Goal: Information Seeking & Learning: Compare options

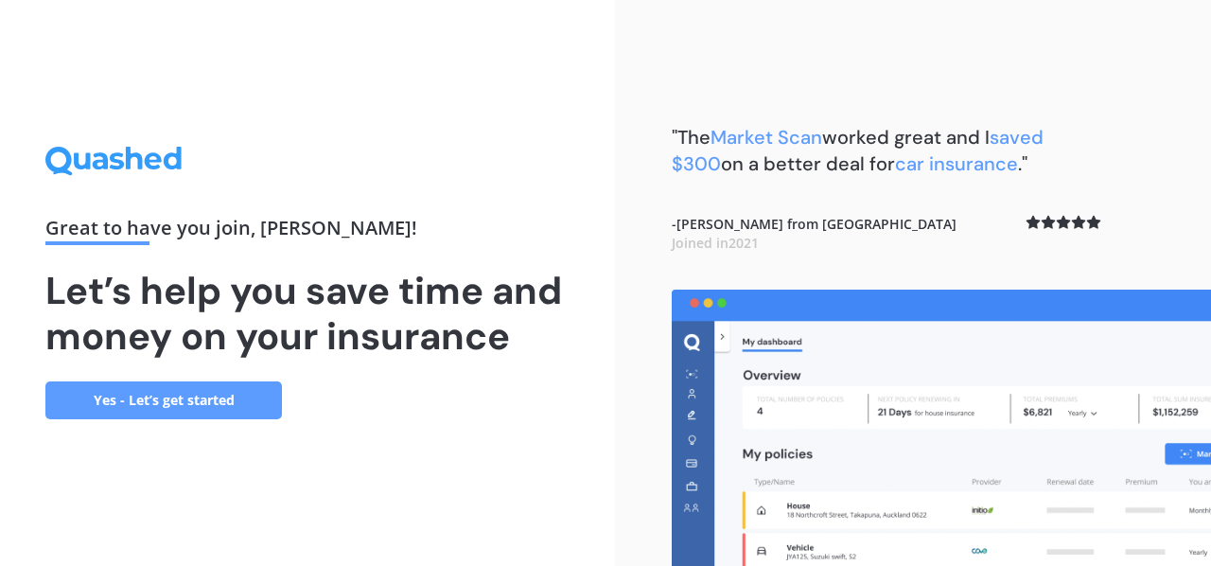
click at [207, 406] on link "Yes - Let’s get started" at bounding box center [163, 400] width 236 height 38
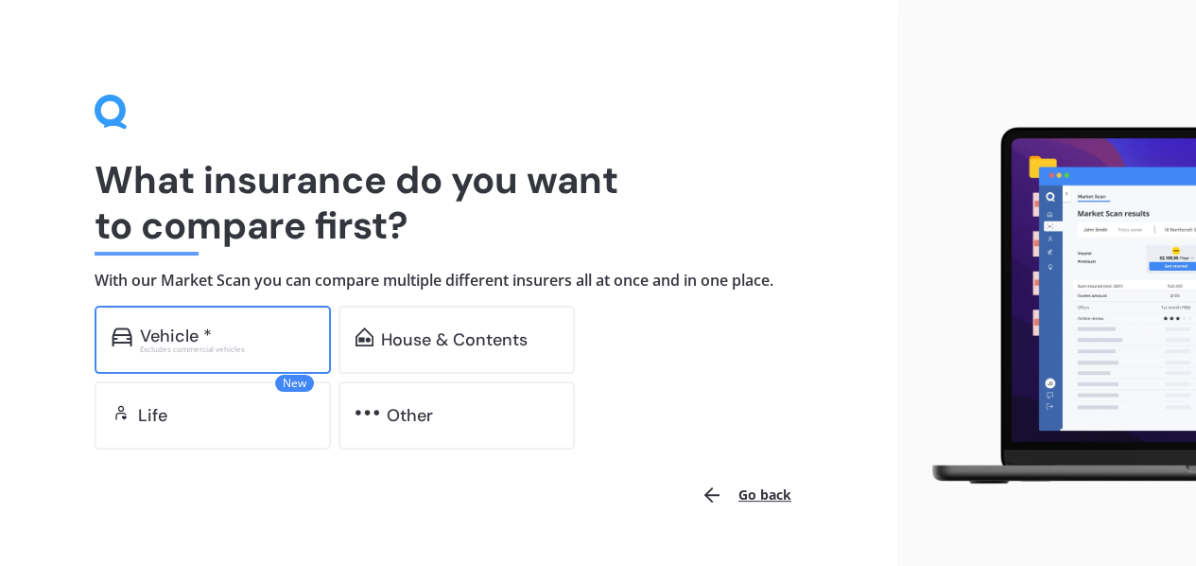
click at [235, 349] on div "Excludes commercial vehicles" at bounding box center [227, 349] width 174 height 8
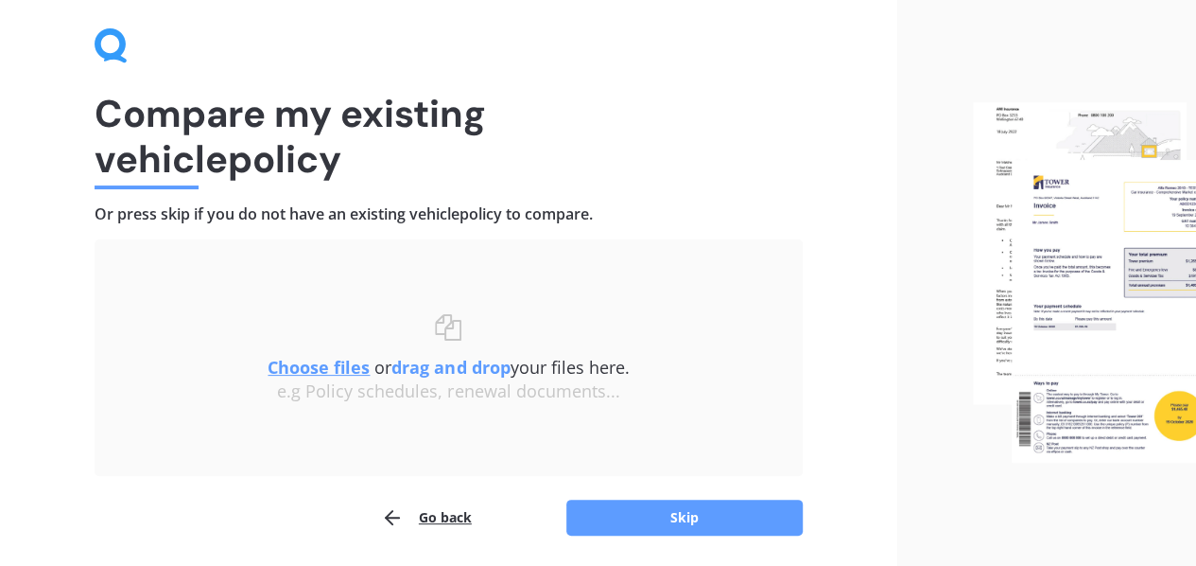
scroll to position [131, 0]
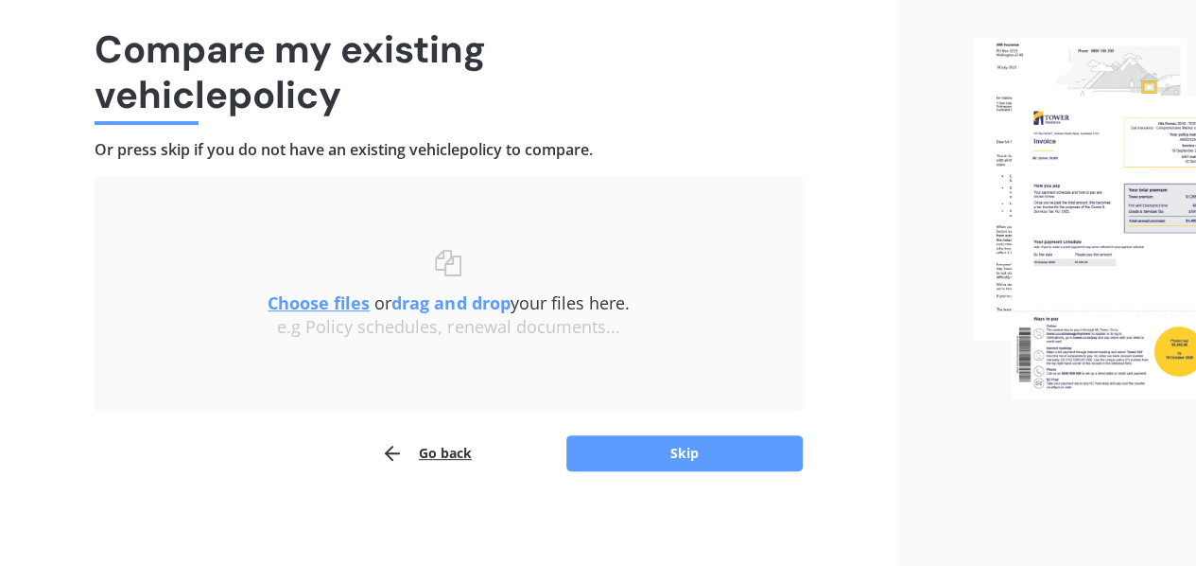
click at [293, 304] on u "Choose files" at bounding box center [319, 302] width 102 height 23
click at [330, 307] on u "Choose files" at bounding box center [319, 302] width 102 height 23
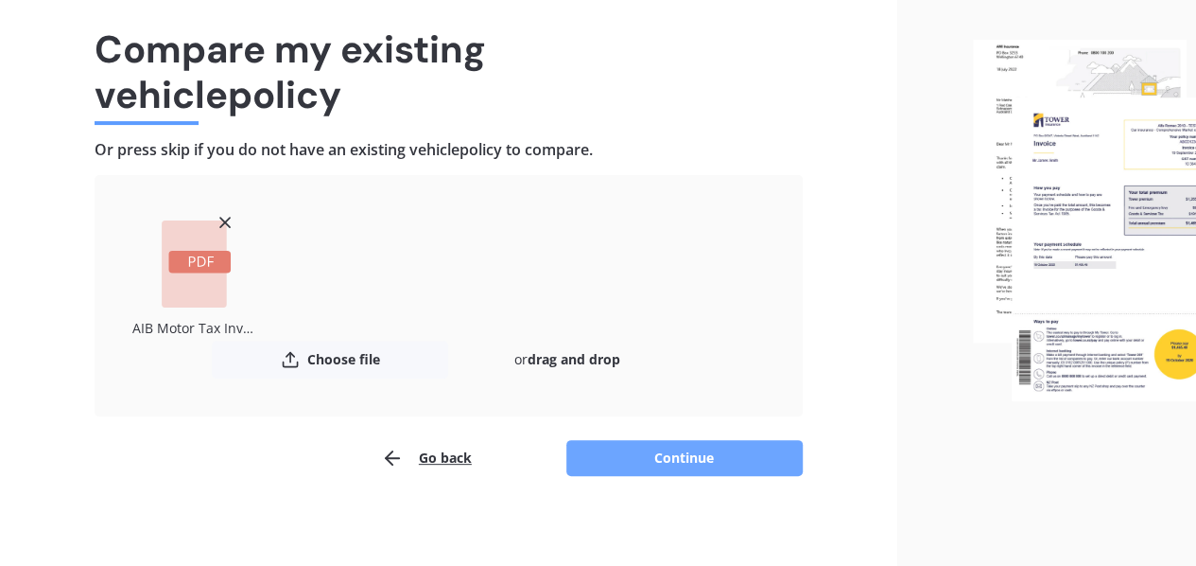
click at [653, 454] on button "Continue" at bounding box center [685, 458] width 236 height 36
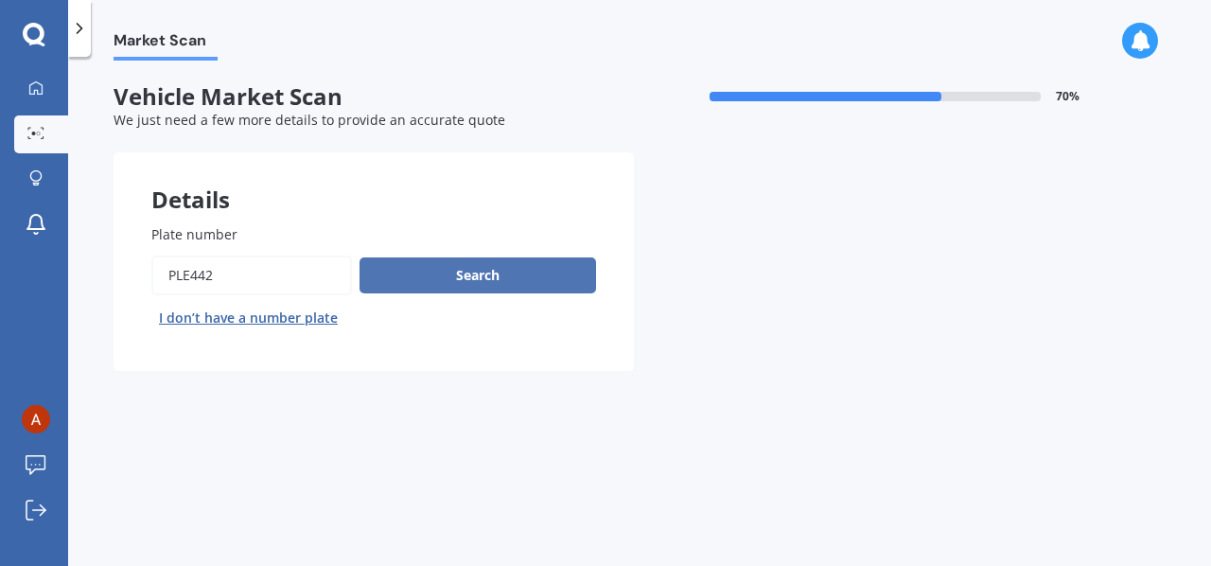
click at [449, 277] on button "Search" at bounding box center [477, 275] width 236 height 36
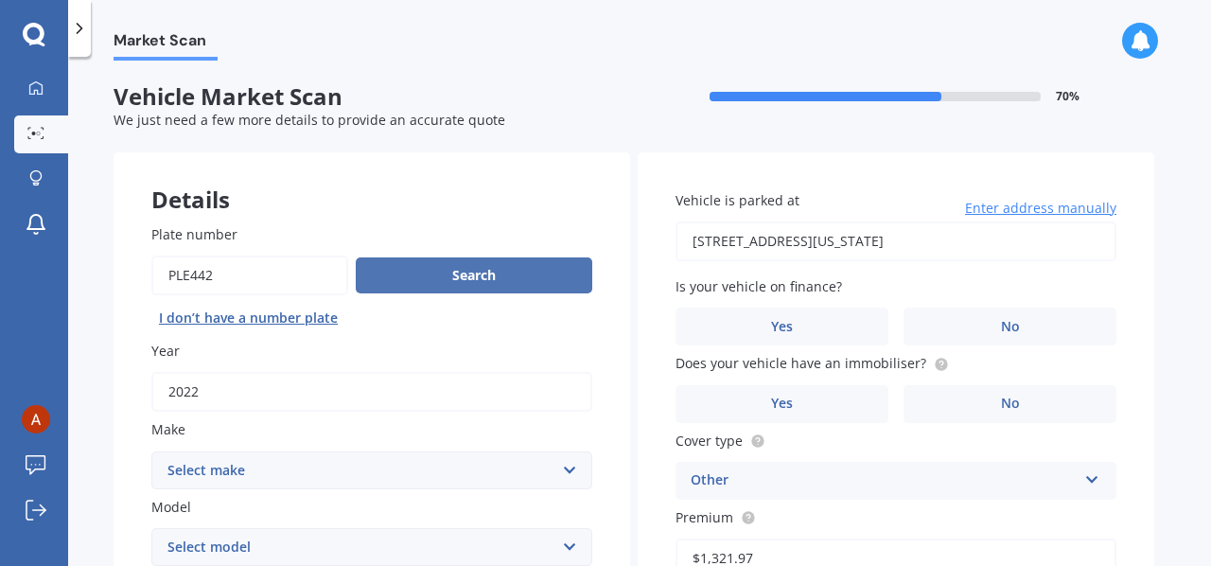
click at [439, 277] on button "Search" at bounding box center [474, 275] width 236 height 36
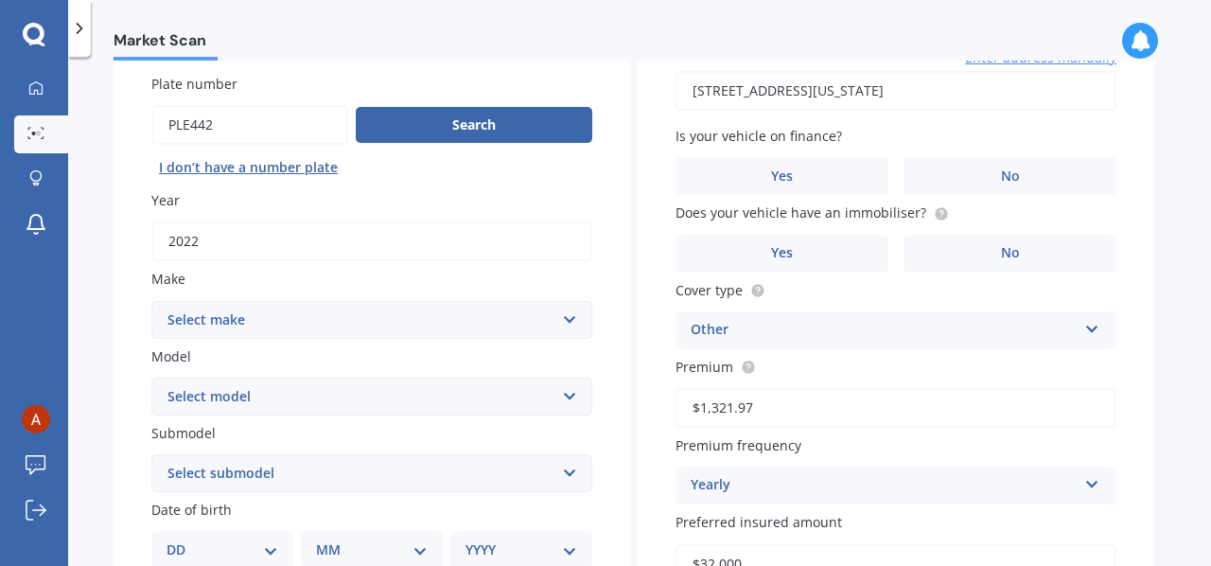
scroll to position [189, 0]
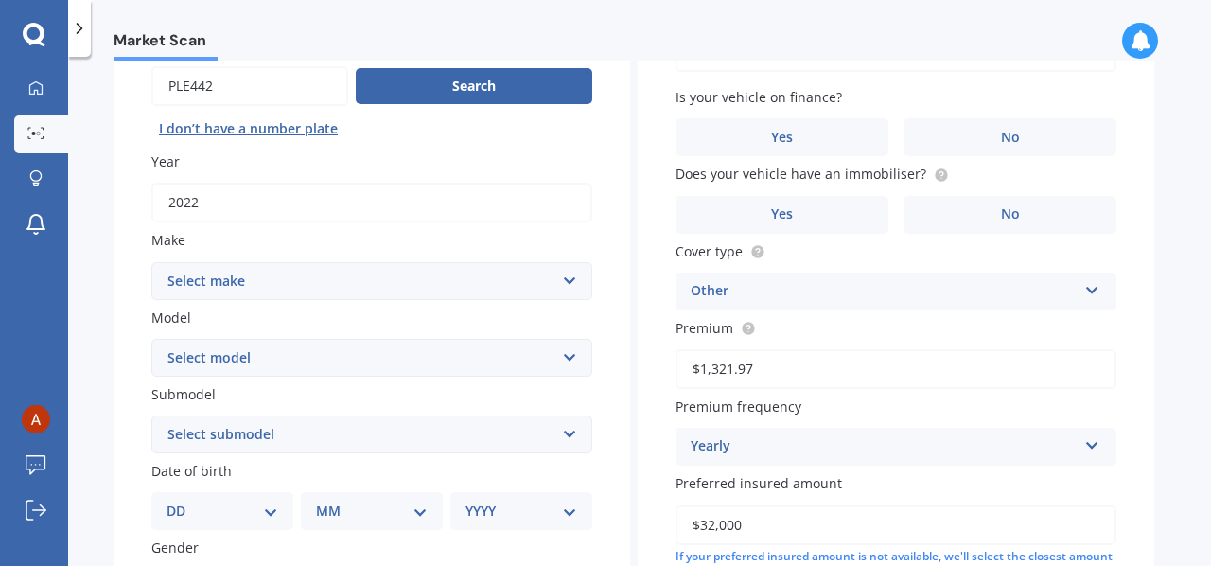
click at [567, 282] on select "Select make AC ALFA ROMEO ASTON [PERSON_NAME] AUDI AUSTIN BEDFORD Bentley BMW B…" at bounding box center [371, 281] width 441 height 38
select select "MITSUBISHI"
click at [151, 262] on select "Select make AC ALFA ROMEO ASTON [PERSON_NAME] AUDI AUSTIN BEDFORD Bentley BMW B…" at bounding box center [371, 281] width 441 height 38
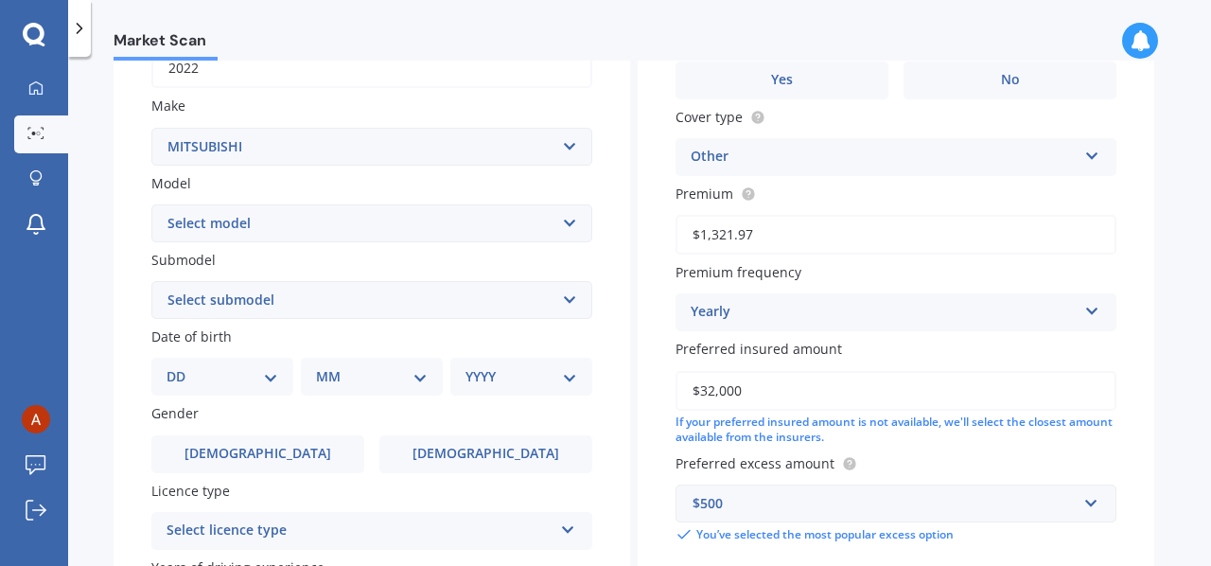
scroll to position [378, 0]
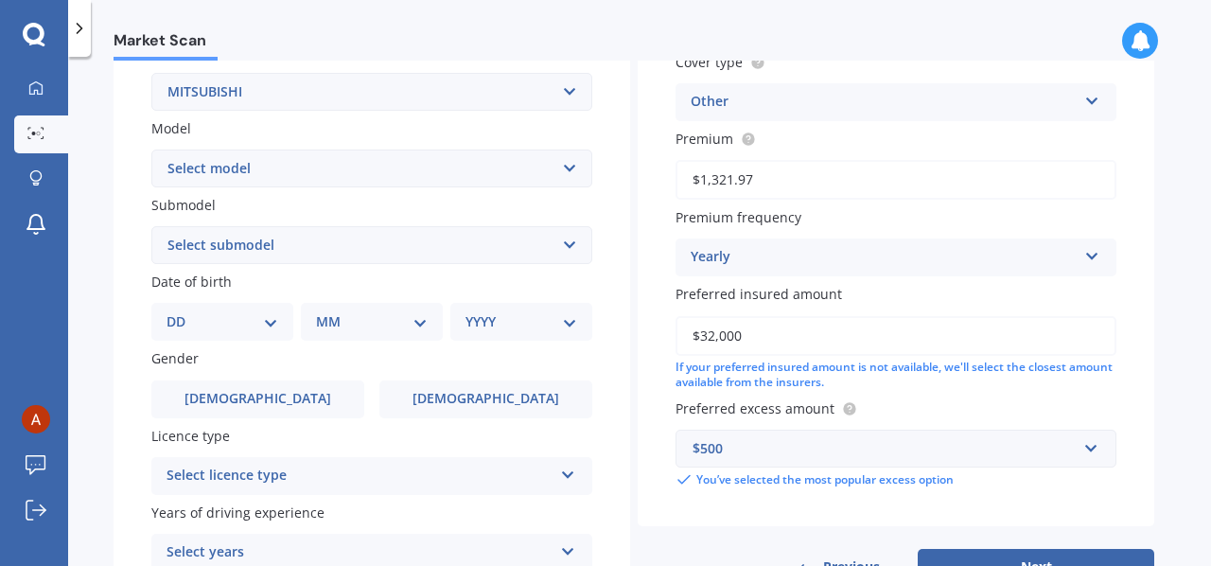
click at [569, 171] on select "Select model 380 Airtrek Aspire ASX [PERSON_NAME] Challenger Challenger Diesel …" at bounding box center [371, 168] width 441 height 38
select select "ECLIPSE CROSS"
click at [151, 150] on select "Select model 380 Airtrek Aspire ASX [PERSON_NAME] Challenger Challenger Diesel …" at bounding box center [371, 168] width 441 height 38
click at [272, 323] on select "DD 01 02 03 04 05 06 07 08 09 10 11 12 13 14 15 16 17 18 19 20 21 22 23 24 25 2…" at bounding box center [222, 321] width 112 height 21
select select "03"
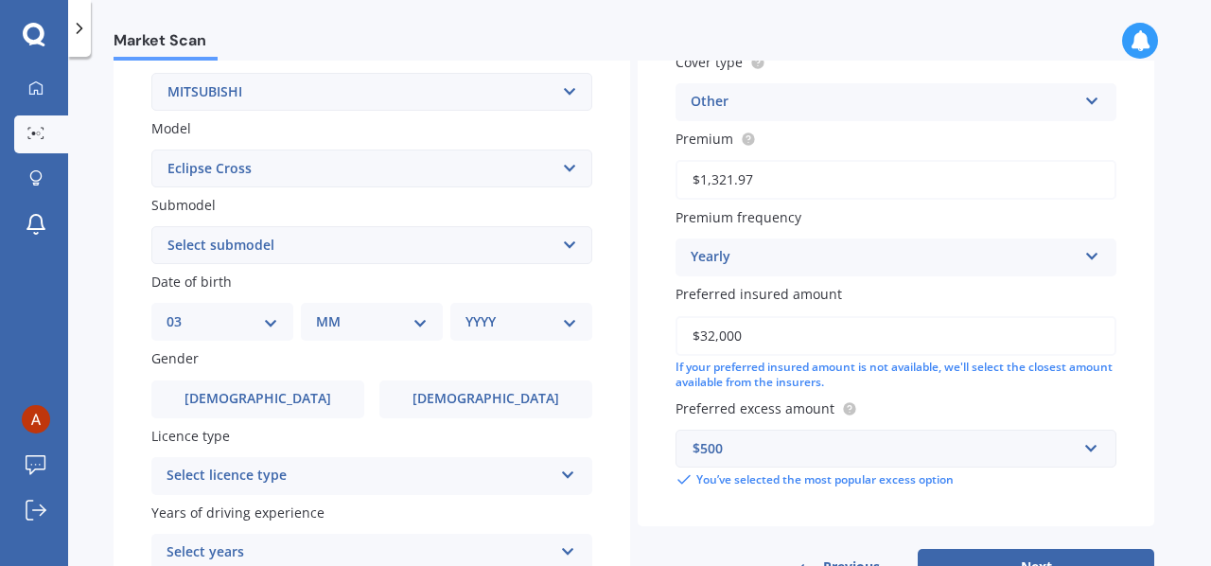
click at [182, 313] on select "DD 01 02 03 04 05 06 07 08 09 10 11 12 13 14 15 16 17 18 19 20 21 22 23 24 25 2…" at bounding box center [222, 321] width 112 height 21
click at [419, 323] on select "MM 01 02 03 04 05 06 07 08 09 10 11 12" at bounding box center [375, 321] width 104 height 21
select select "05"
click at [323, 313] on select "MM 01 02 03 04 05 06 07 08 09 10 11 12" at bounding box center [375, 321] width 104 height 21
click at [563, 324] on select "YYYY 2025 2024 2023 2022 2021 2020 2019 2018 2017 2016 2015 2014 2013 2012 2011…" at bounding box center [517, 321] width 104 height 21
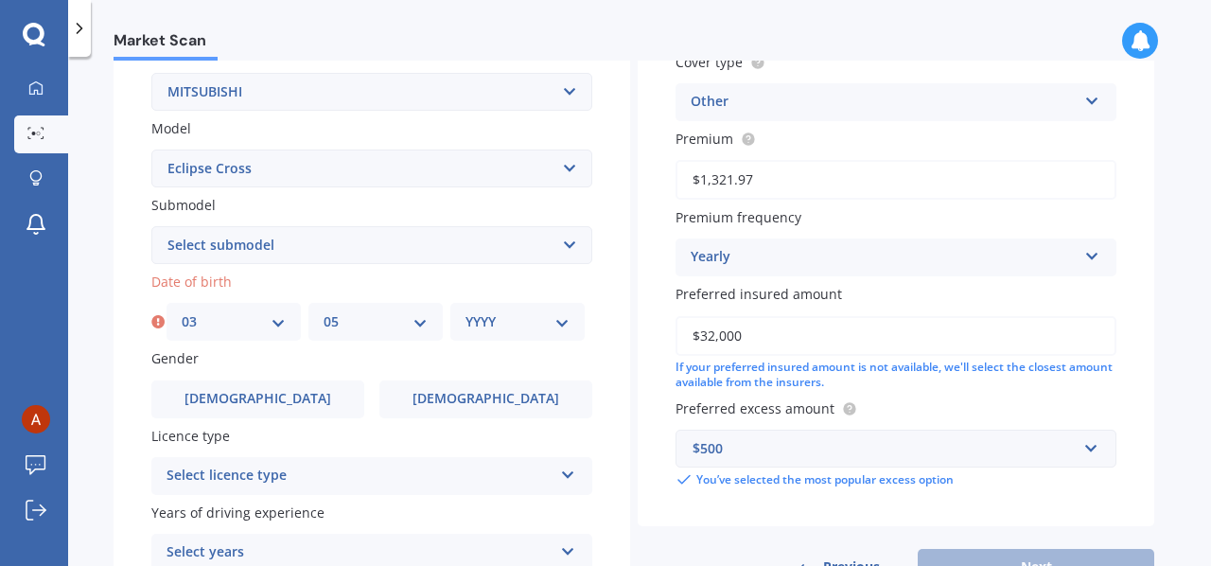
select select "1964"
click at [465, 313] on select "YYYY 2025 2024 2023 2022 2021 2020 2019 2018 2017 2016 2015 2014 2013 2012 2011…" at bounding box center [517, 321] width 104 height 21
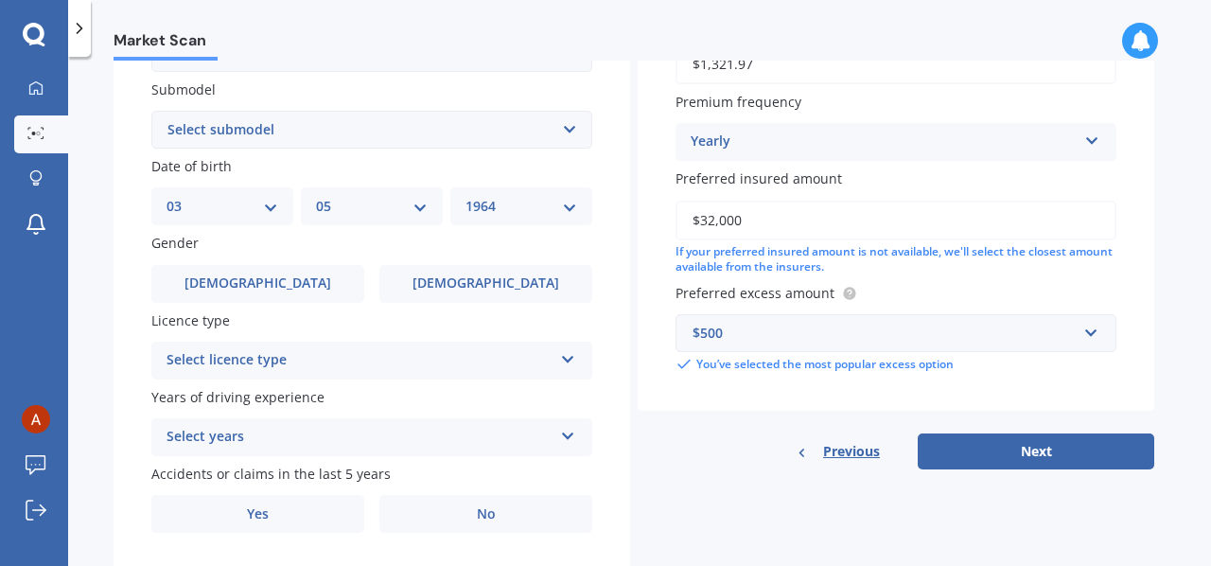
scroll to position [550, 0]
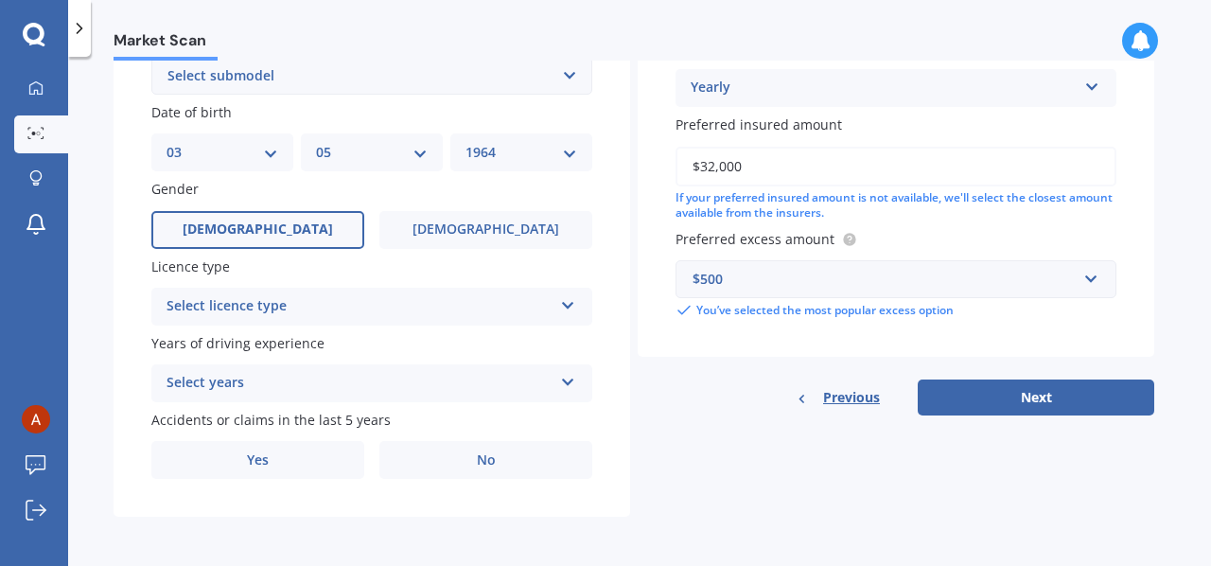
click at [302, 228] on label "[DEMOGRAPHIC_DATA]" at bounding box center [257, 230] width 213 height 38
click at [0, 0] on input "[DEMOGRAPHIC_DATA]" at bounding box center [0, 0] width 0 height 0
click at [568, 300] on icon at bounding box center [568, 301] width 16 height 13
click at [567, 381] on icon at bounding box center [568, 378] width 16 height 13
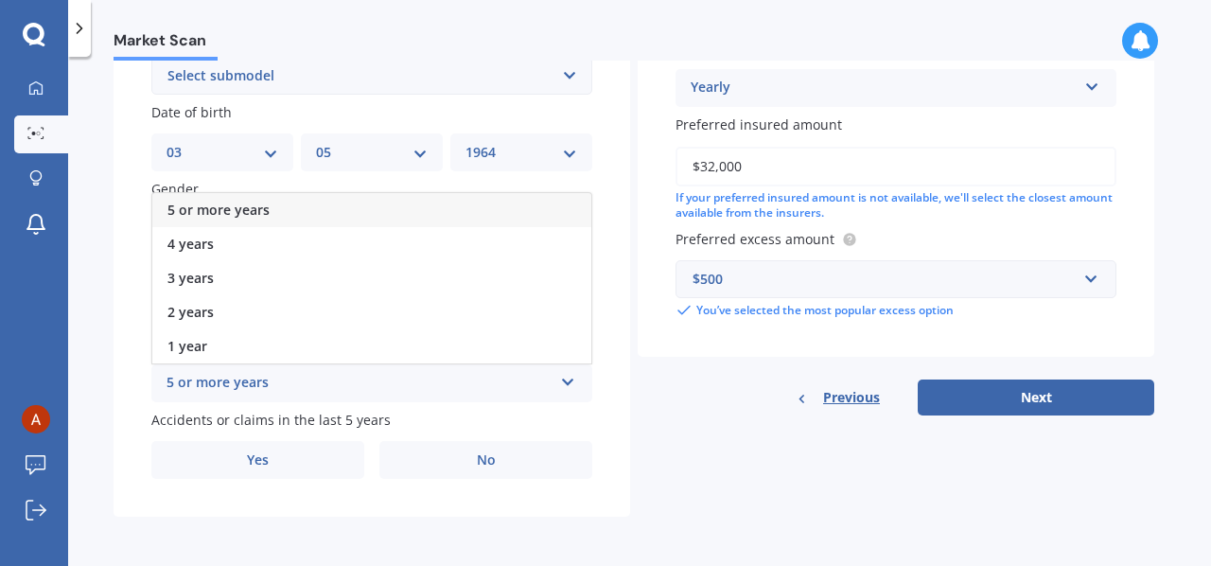
click at [223, 209] on span "5 or more years" at bounding box center [218, 210] width 102 height 18
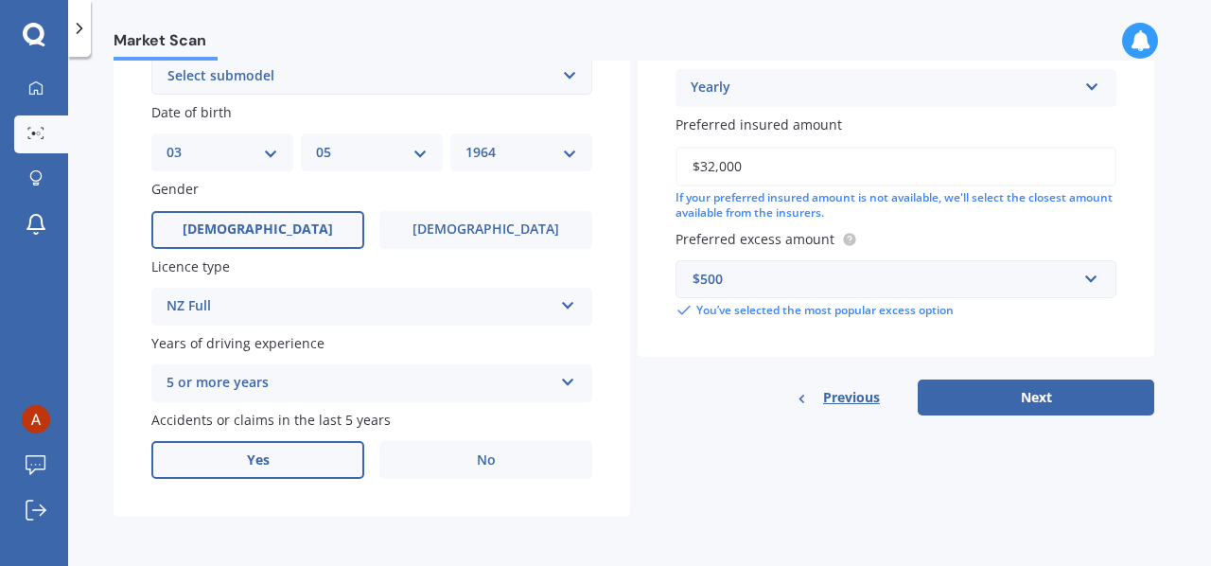
click at [267, 457] on span "Yes" at bounding box center [258, 460] width 23 height 16
click at [0, 0] on input "Yes" at bounding box center [0, 0] width 0 height 0
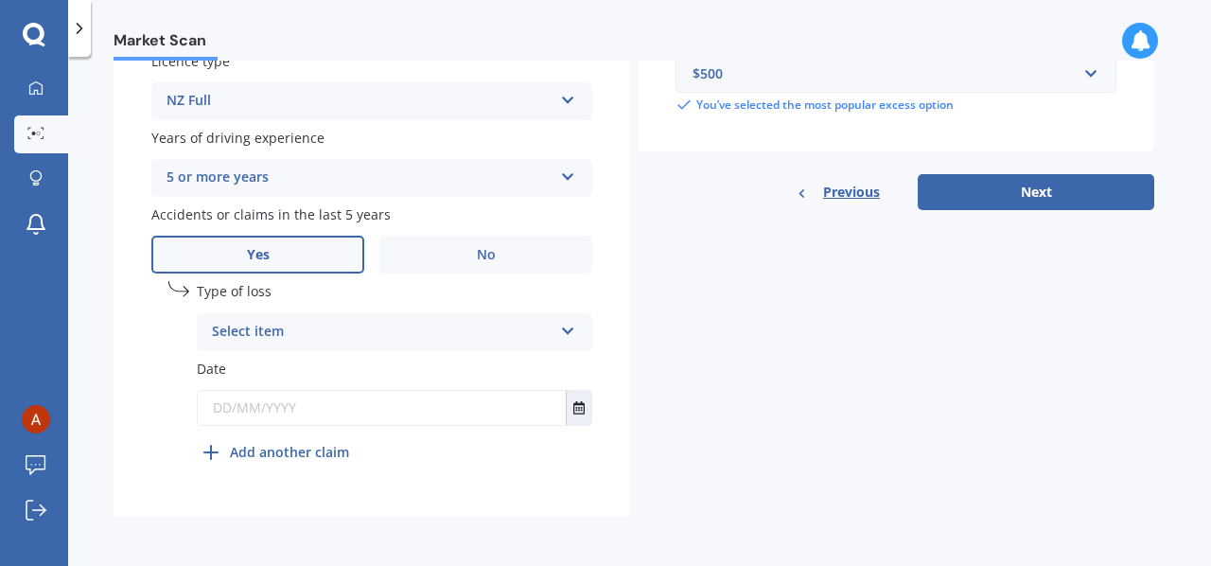
scroll to position [756, 0]
click at [569, 331] on icon at bounding box center [568, 327] width 16 height 13
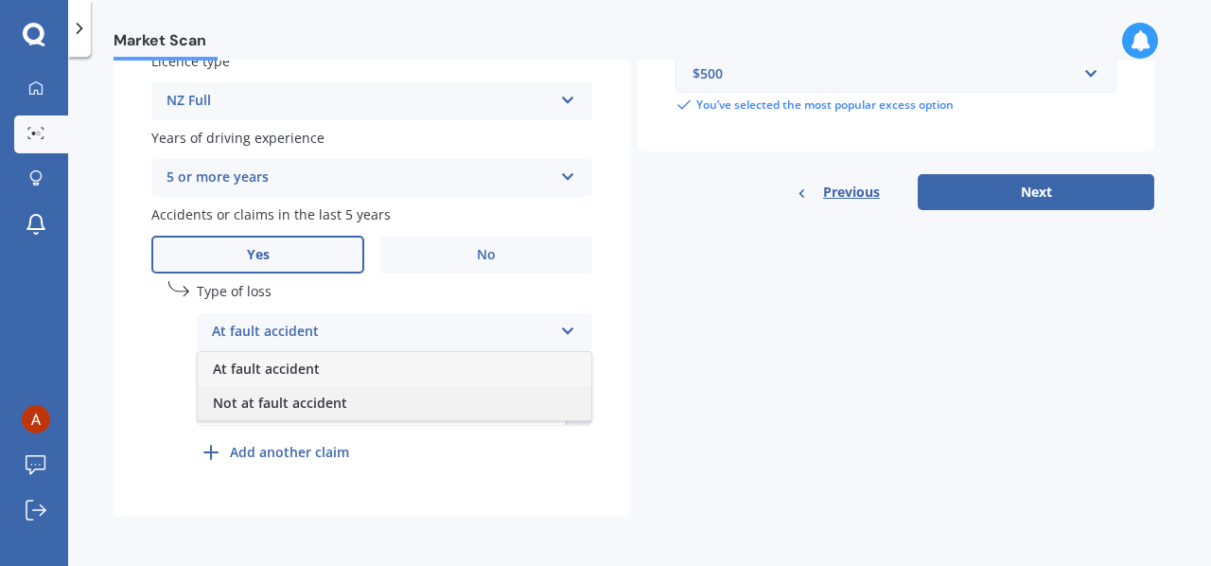
click at [289, 396] on span "Not at fault accident" at bounding box center [280, 402] width 134 height 18
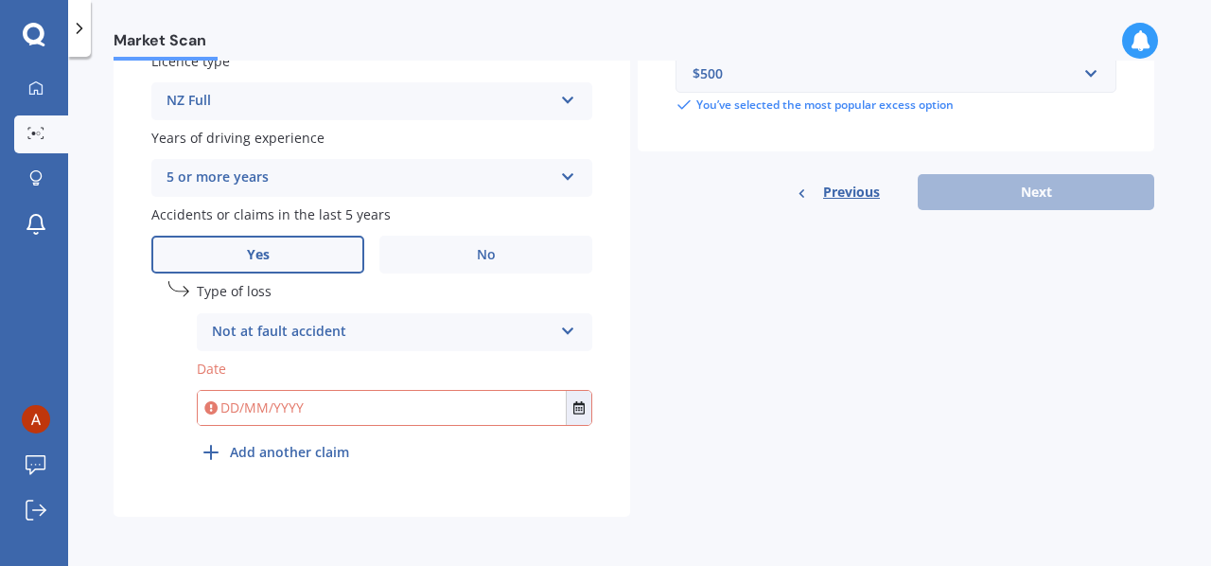
click at [272, 409] on input "text" at bounding box center [382, 408] width 368 height 34
type input "[DATE]"
click at [235, 408] on input "text" at bounding box center [382, 408] width 368 height 34
click at [584, 416] on button "Select date" at bounding box center [579, 408] width 26 height 34
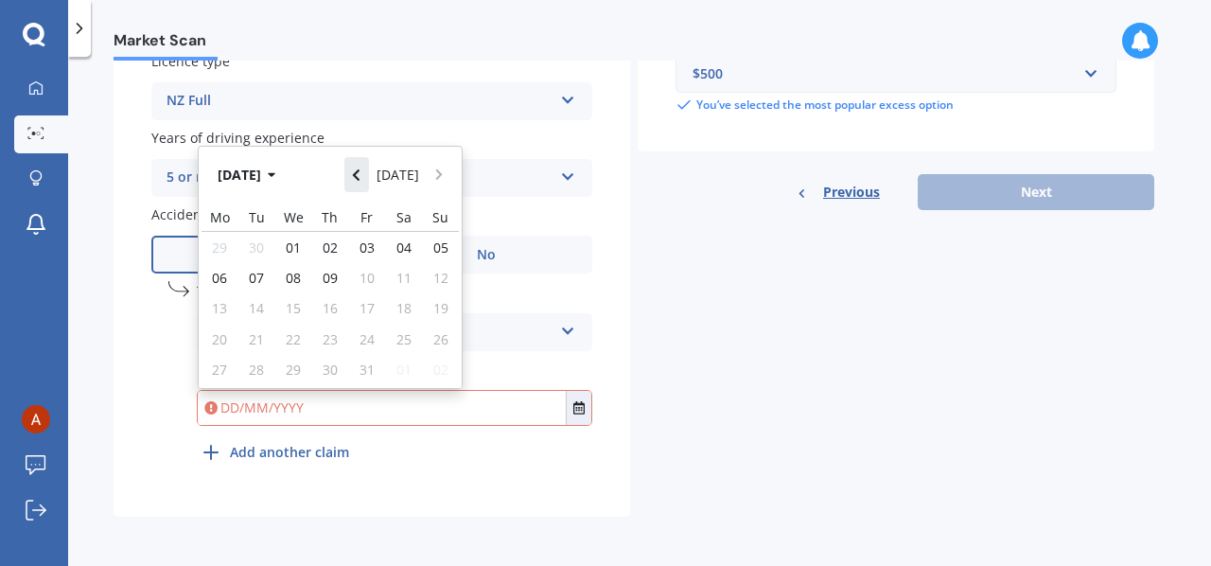
click at [360, 177] on icon "Navigate back" at bounding box center [356, 174] width 9 height 13
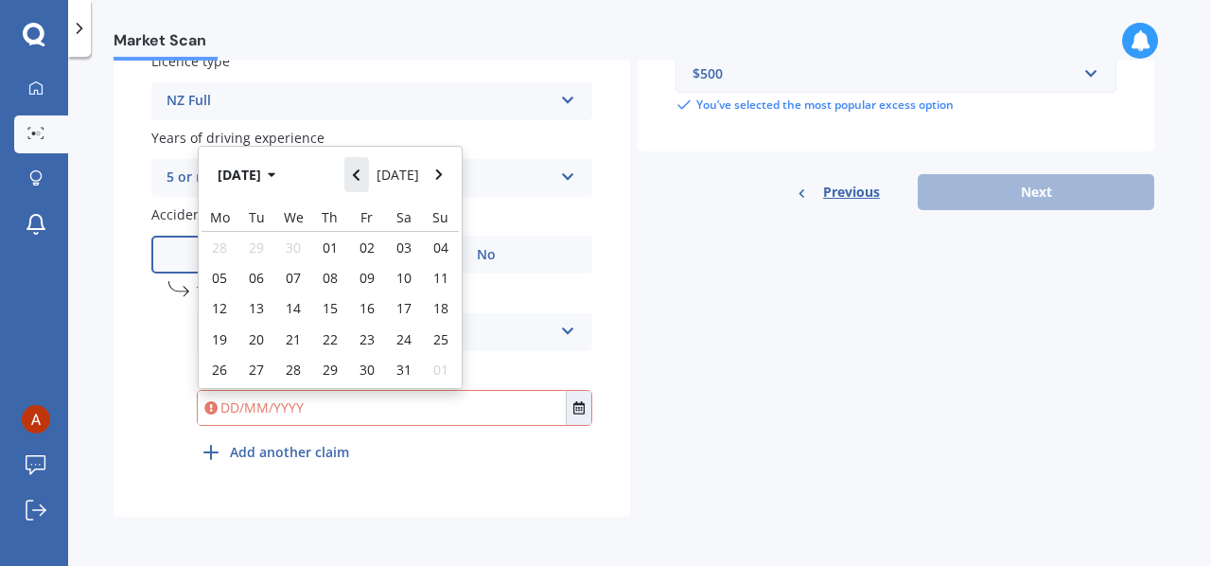
click at [360, 177] on icon "Navigate back" at bounding box center [356, 174] width 9 height 13
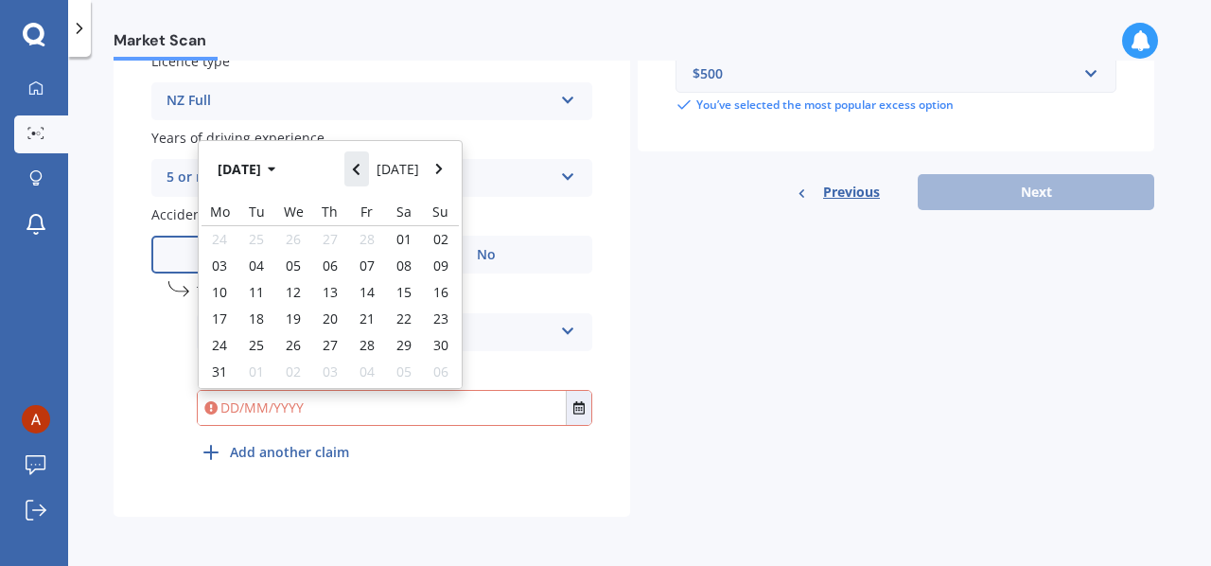
click at [360, 176] on icon "Navigate back" at bounding box center [356, 169] width 9 height 13
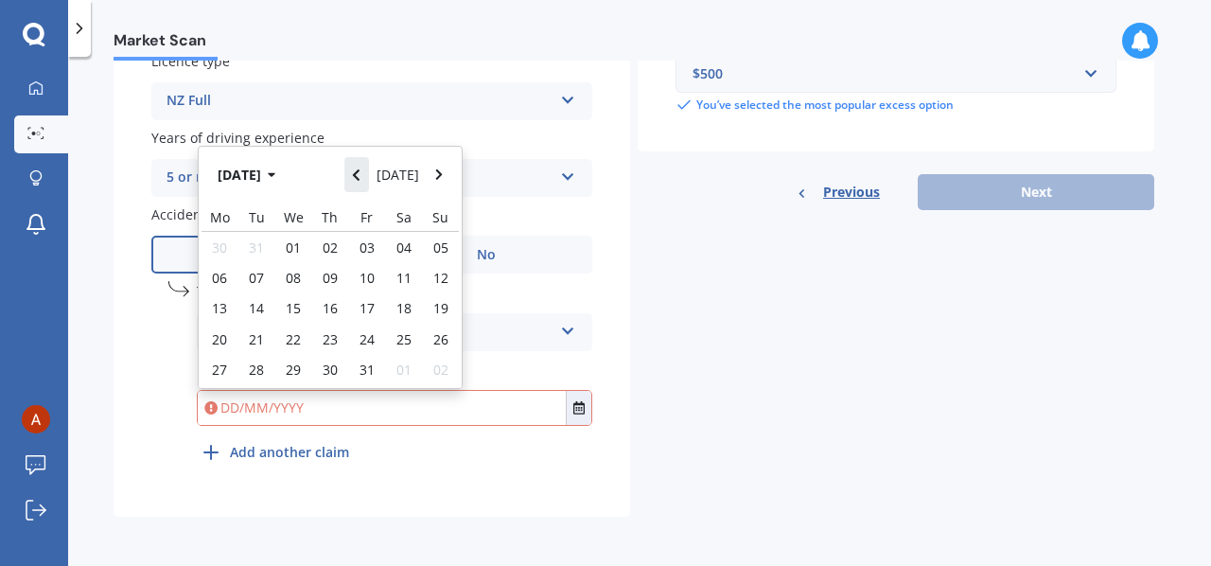
click at [360, 177] on icon "Navigate back" at bounding box center [356, 174] width 9 height 13
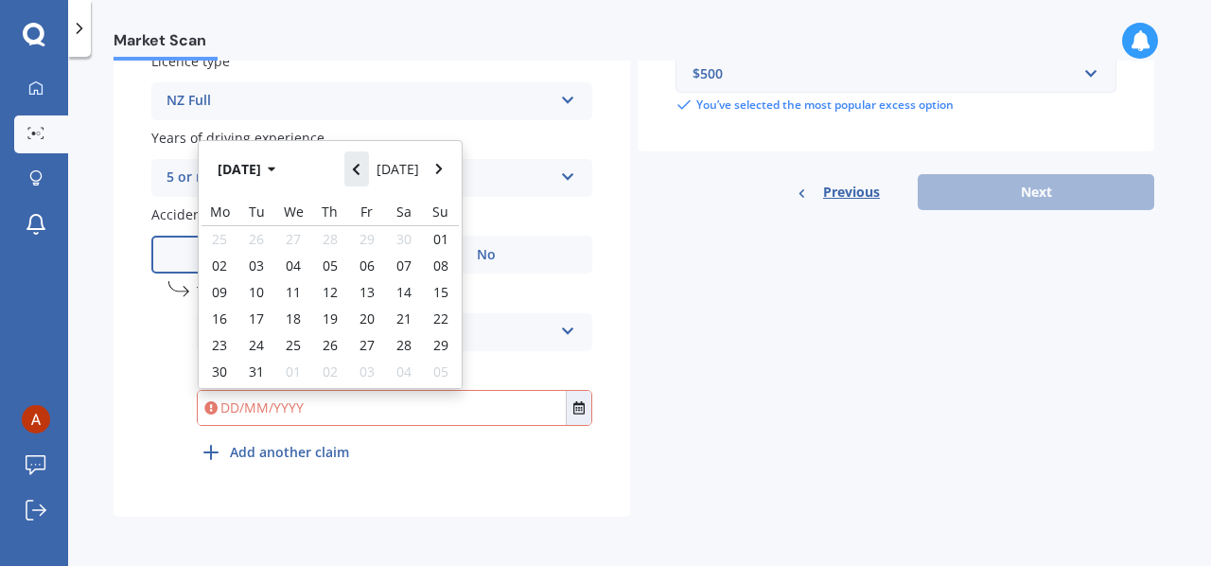
click at [360, 176] on icon "Navigate back" at bounding box center [356, 169] width 9 height 13
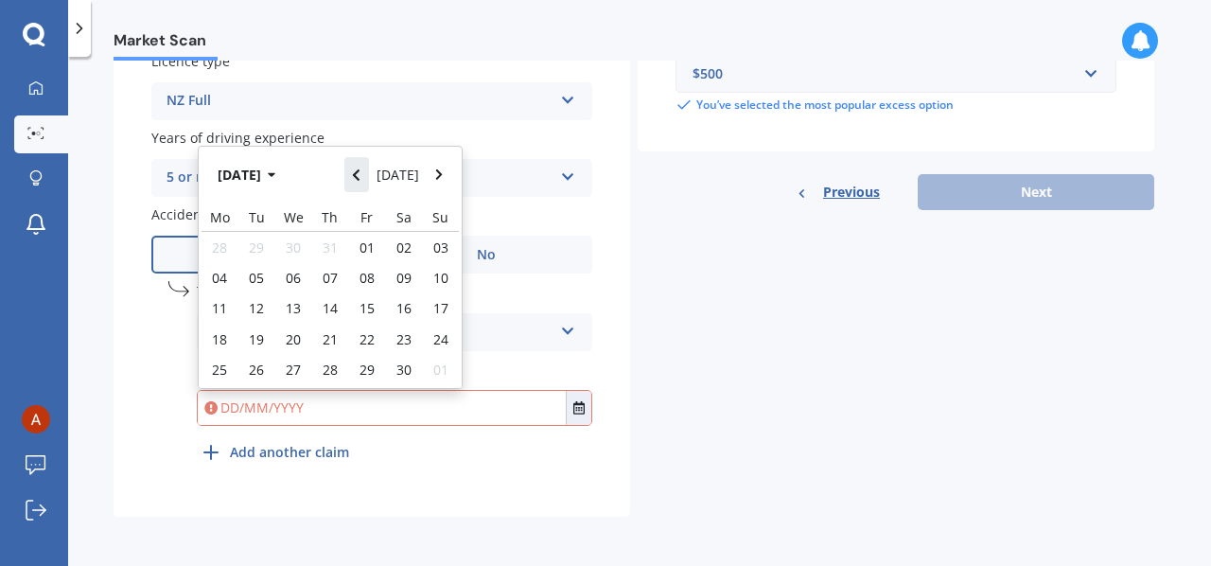
click at [360, 177] on icon "Navigate back" at bounding box center [356, 174] width 9 height 13
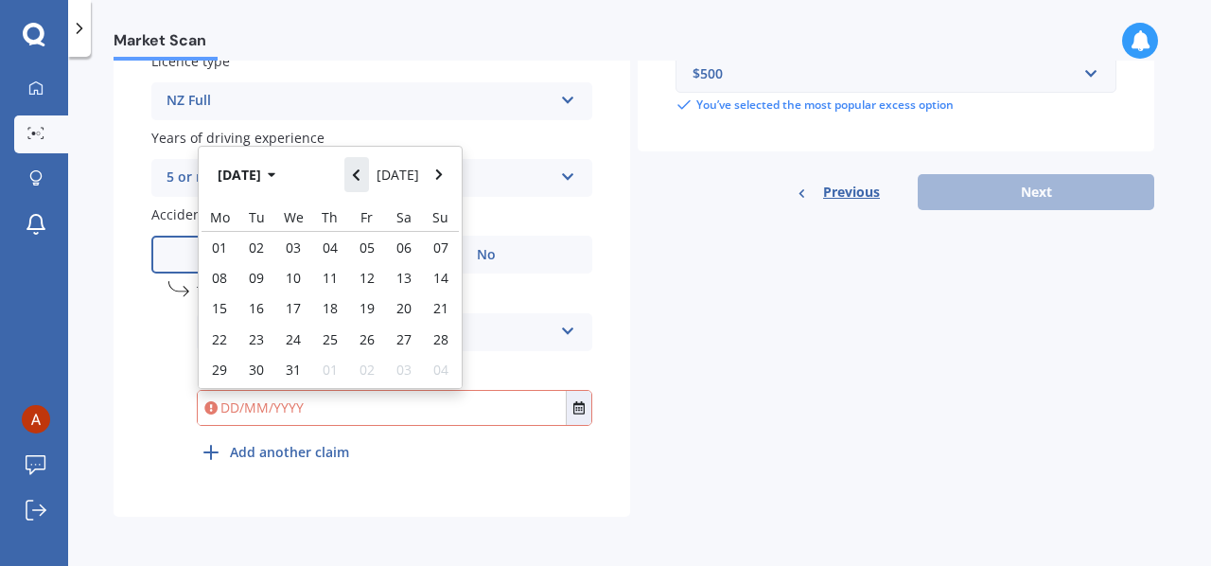
click at [360, 177] on icon "Navigate back" at bounding box center [356, 174] width 9 height 13
click at [435, 170] on icon "Navigate forward" at bounding box center [439, 174] width 9 height 13
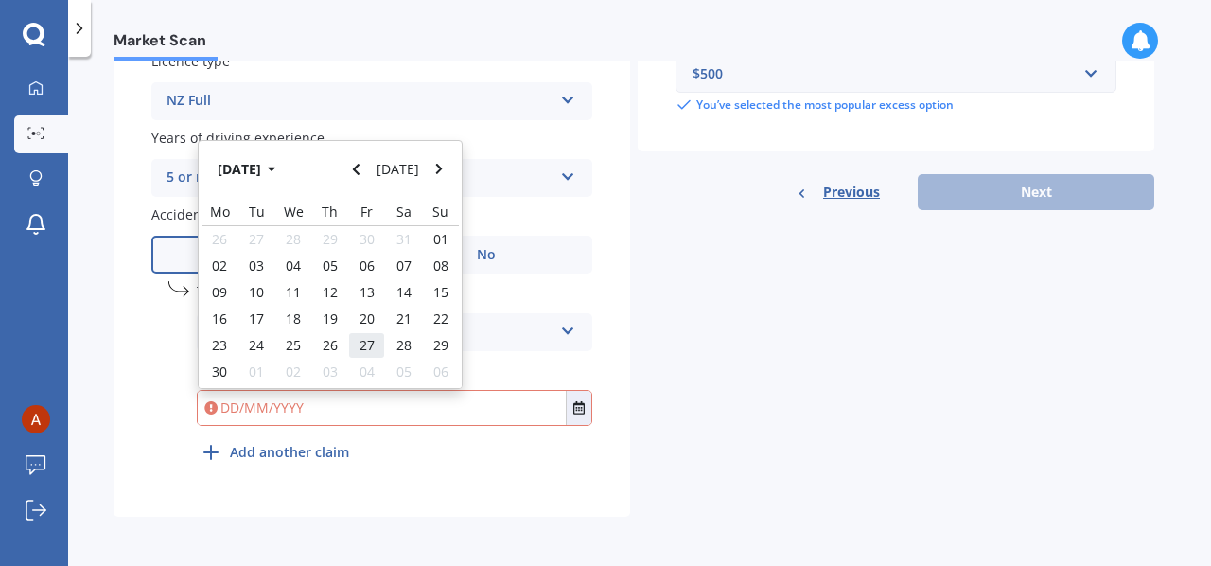
click at [359, 346] on span "27" at bounding box center [366, 345] width 15 height 18
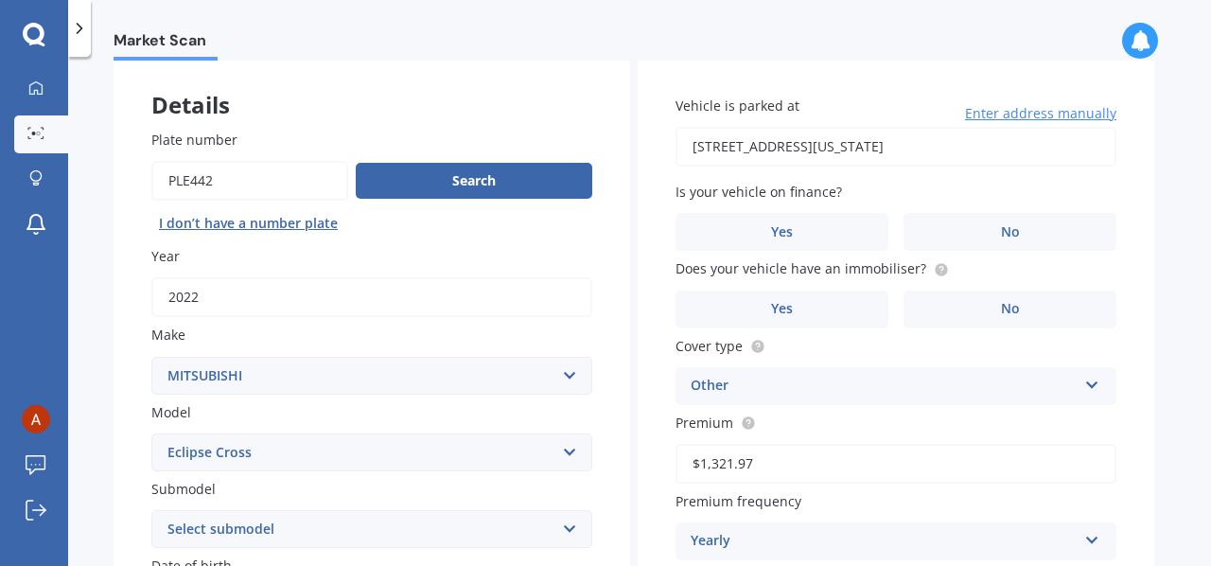
scroll to position [94, 0]
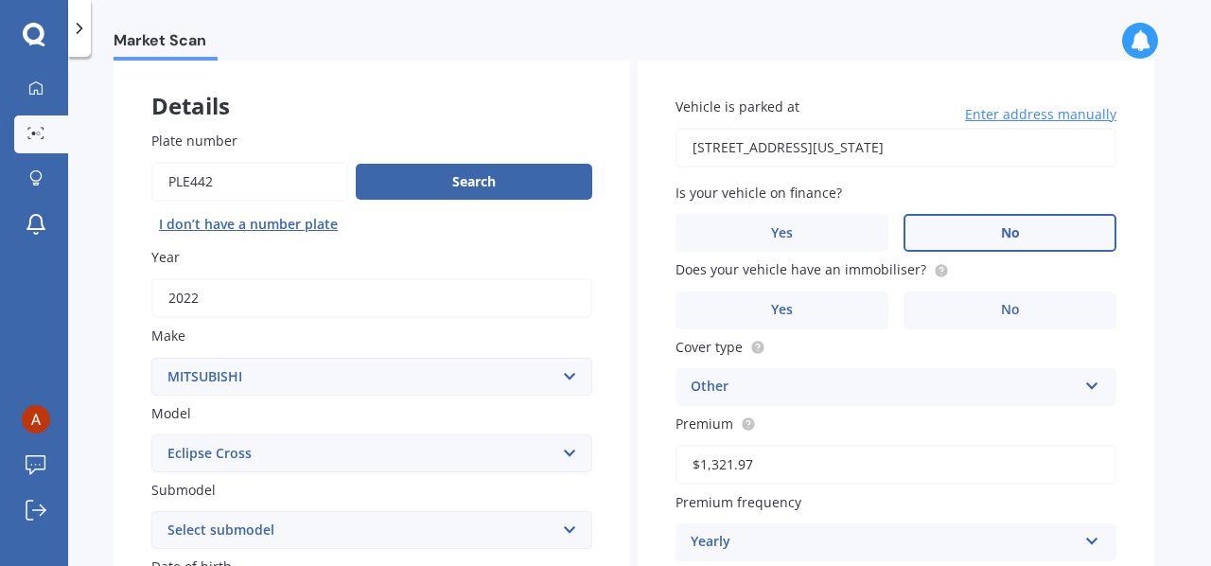
click at [1035, 230] on label "No" at bounding box center [1009, 233] width 213 height 38
click at [0, 0] on input "No" at bounding box center [0, 0] width 0 height 0
click at [1033, 232] on label "No" at bounding box center [1009, 233] width 213 height 38
click at [0, 0] on input "No" at bounding box center [0, 0] width 0 height 0
click at [1033, 232] on label "No" at bounding box center [1009, 233] width 213 height 38
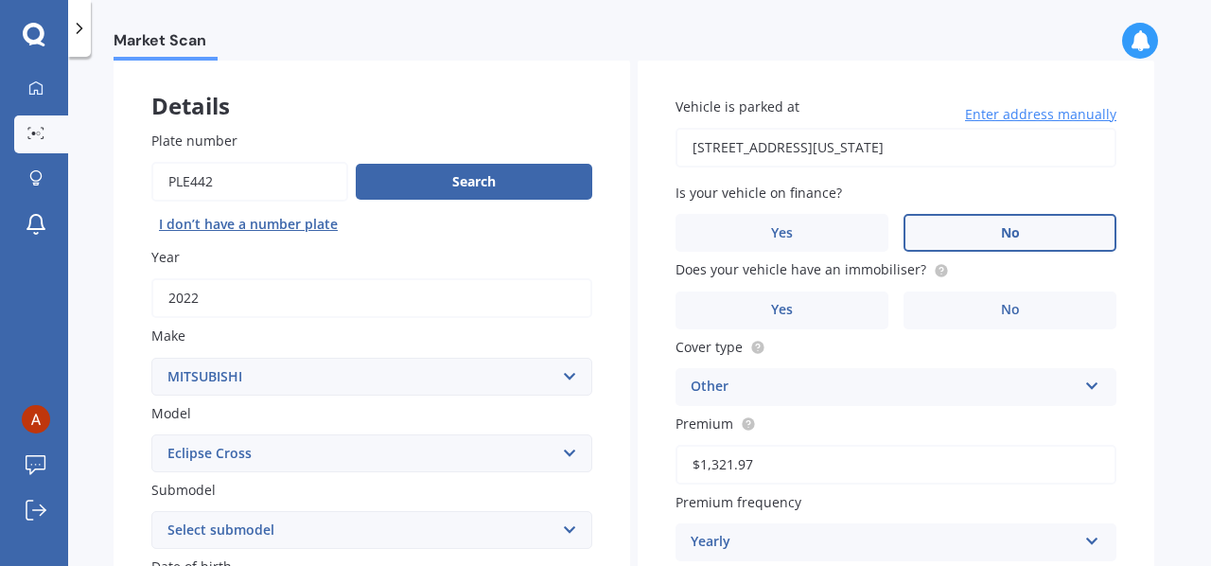
click at [0, 0] on input "No" at bounding box center [0, 0] width 0 height 0
click at [1033, 232] on label "No" at bounding box center [1009, 233] width 213 height 38
click at [0, 0] on input "No" at bounding box center [0, 0] width 0 height 0
click at [1015, 230] on span "No" at bounding box center [1010, 233] width 19 height 16
click at [0, 0] on input "No" at bounding box center [0, 0] width 0 height 0
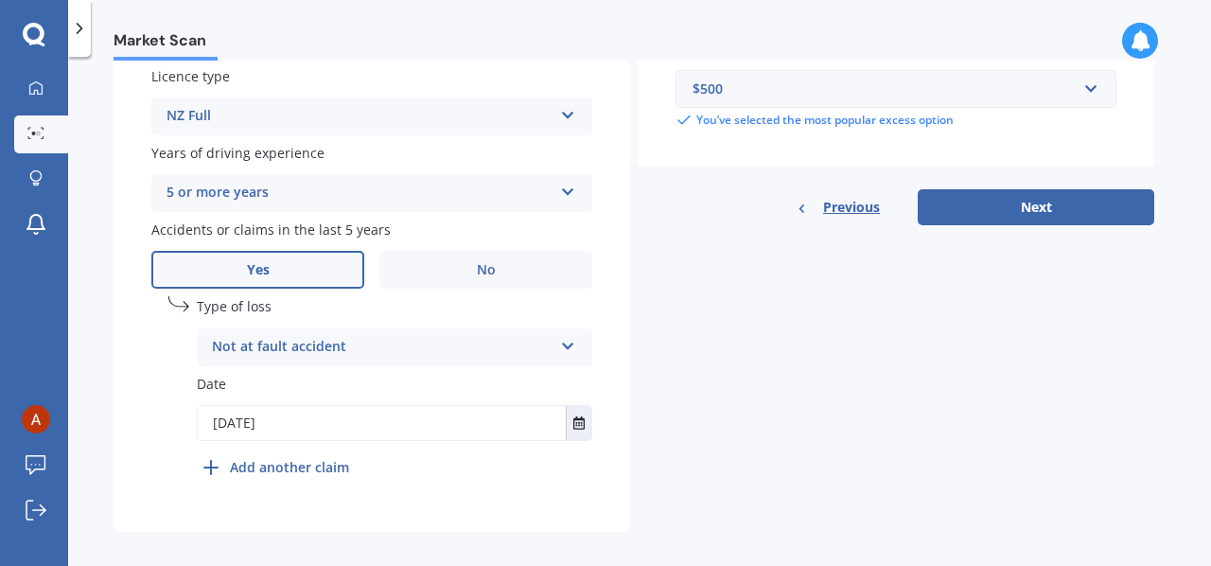
scroll to position [756, 0]
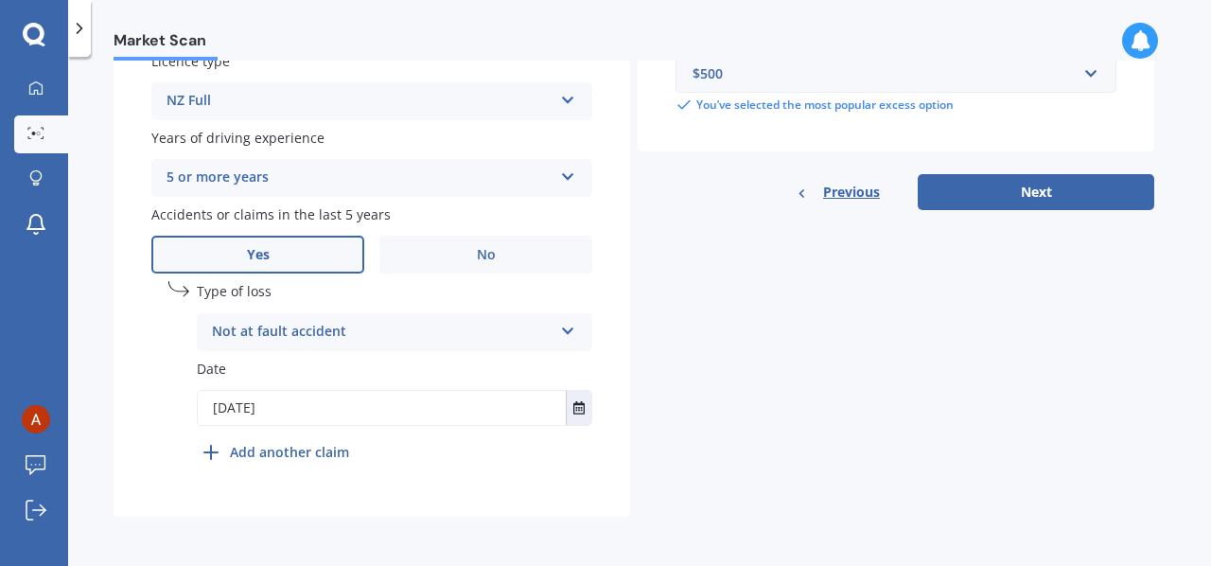
click at [221, 413] on input "[DATE]" at bounding box center [382, 408] width 368 height 34
click at [226, 410] on input "[DATE]" at bounding box center [382, 408] width 368 height 34
type input "[DATE]"
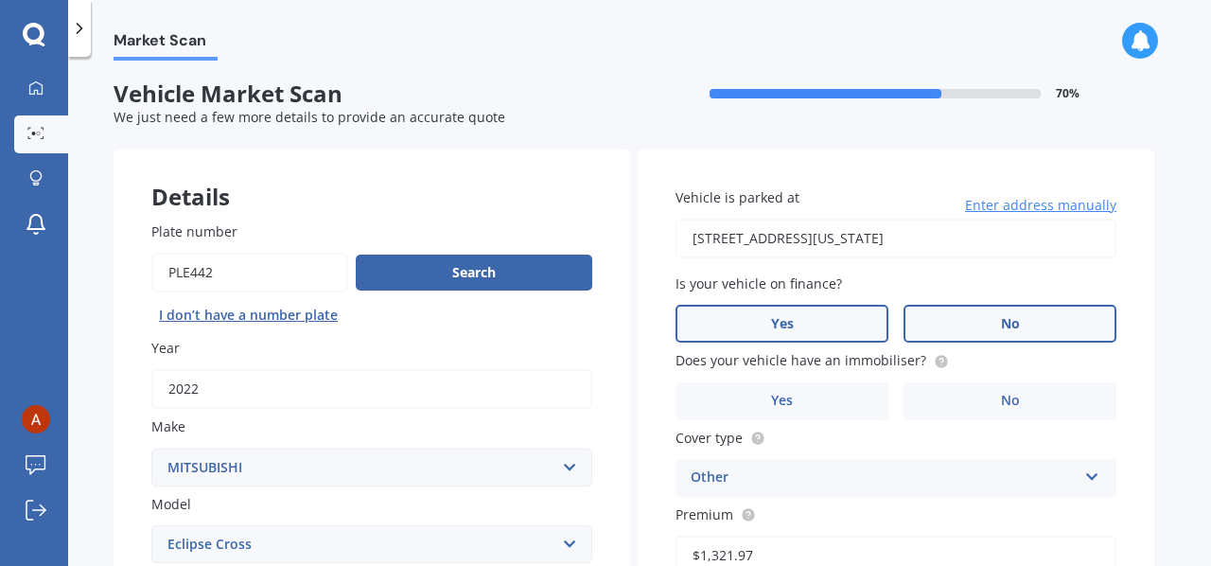
scroll to position [0, 0]
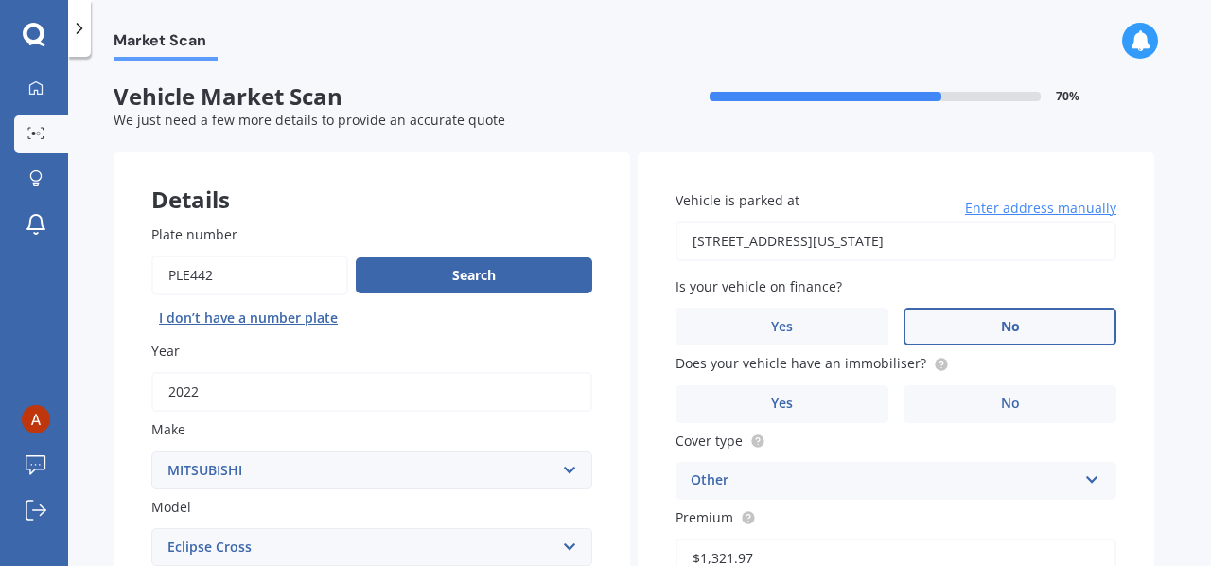
click at [1010, 237] on input "[STREET_ADDRESS][US_STATE]" at bounding box center [895, 241] width 441 height 40
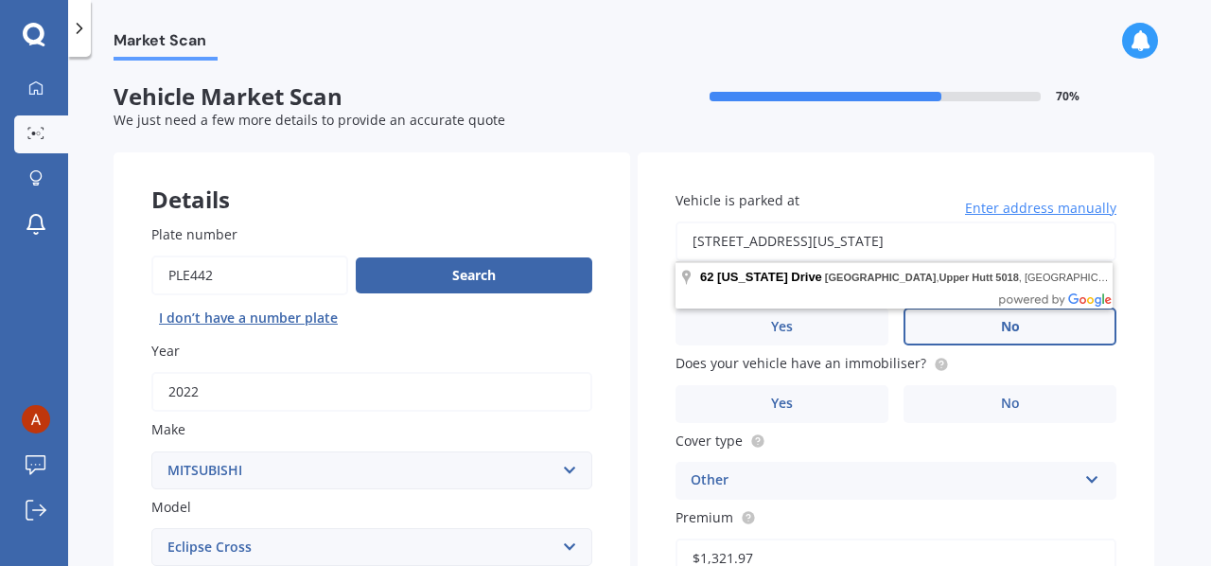
click at [997, 334] on label "No" at bounding box center [1009, 326] width 213 height 38
click at [0, 0] on input "No" at bounding box center [0, 0] width 0 height 0
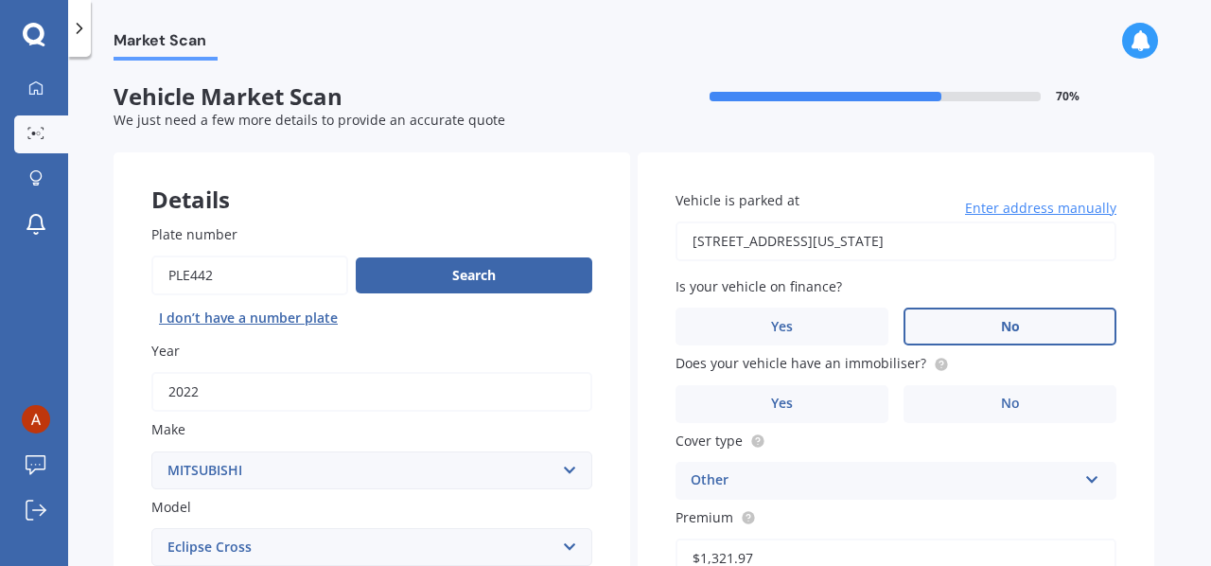
scroll to position [95, 0]
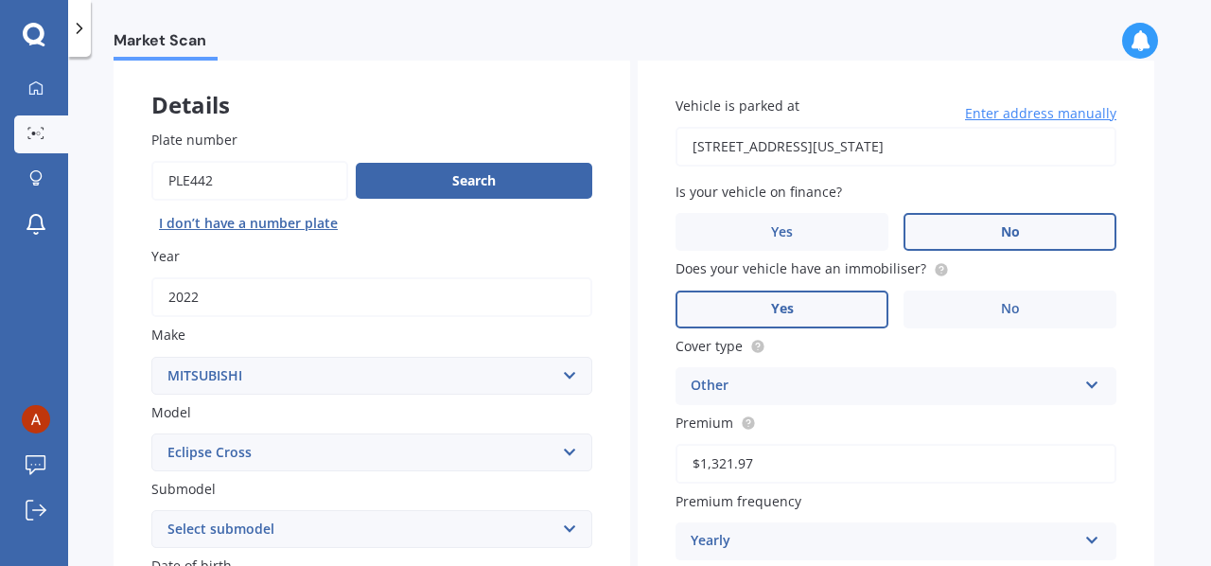
click at [864, 313] on label "Yes" at bounding box center [781, 309] width 213 height 38
click at [0, 0] on input "Yes" at bounding box center [0, 0] width 0 height 0
click at [927, 397] on div "Other" at bounding box center [883, 386] width 386 height 23
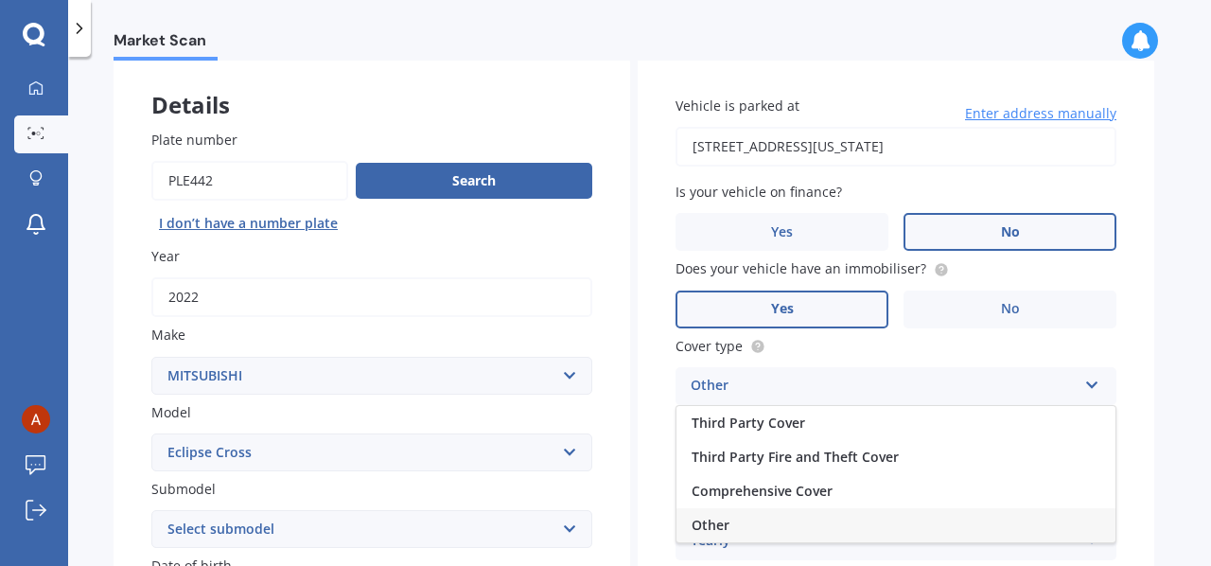
scroll to position [189, 0]
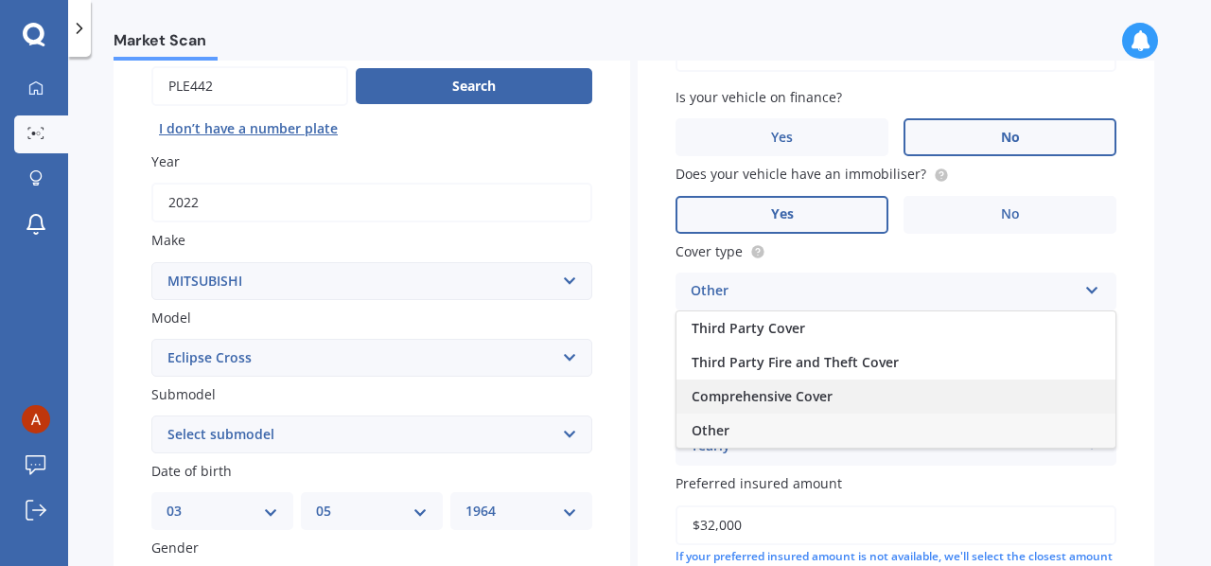
click at [810, 397] on span "Comprehensive Cover" at bounding box center [761, 396] width 141 height 18
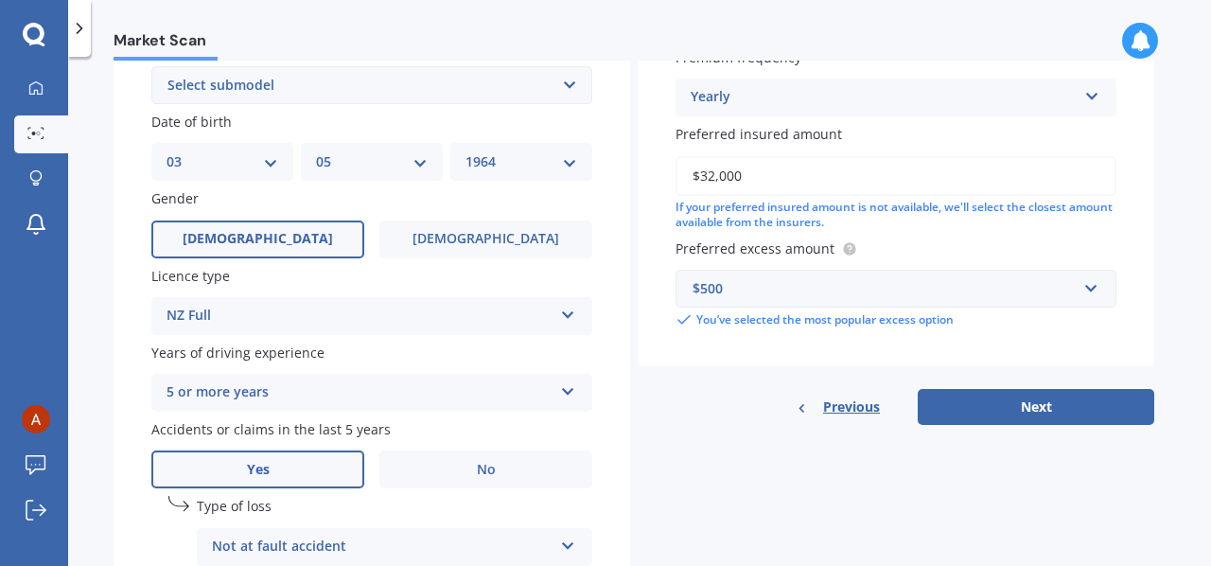
scroll to position [567, 0]
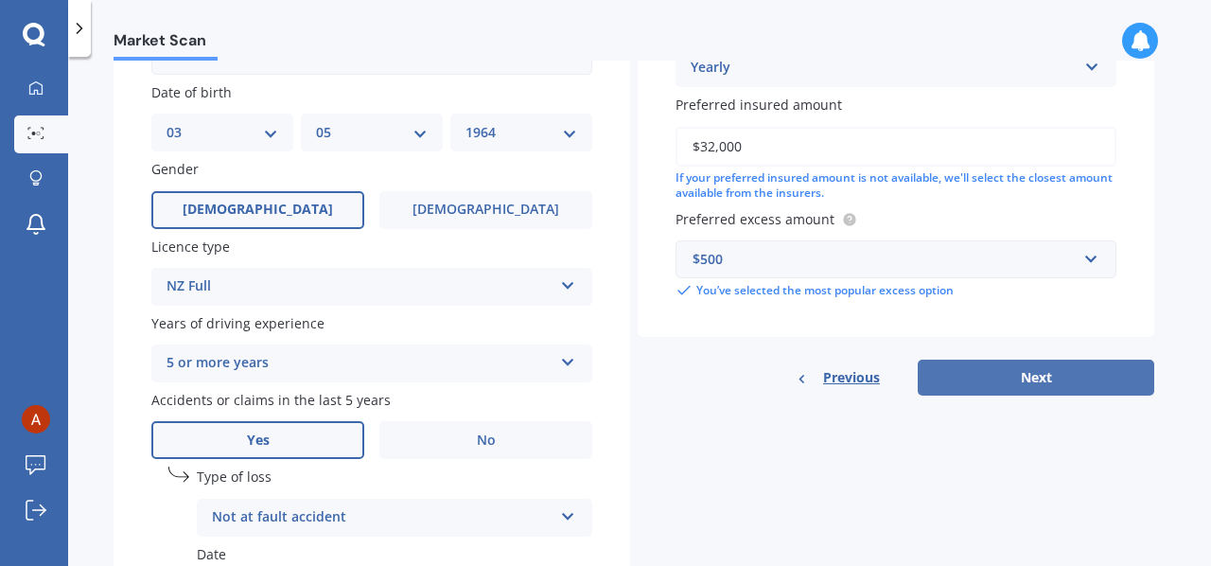
click at [1052, 385] on button "Next" at bounding box center [1035, 377] width 236 height 36
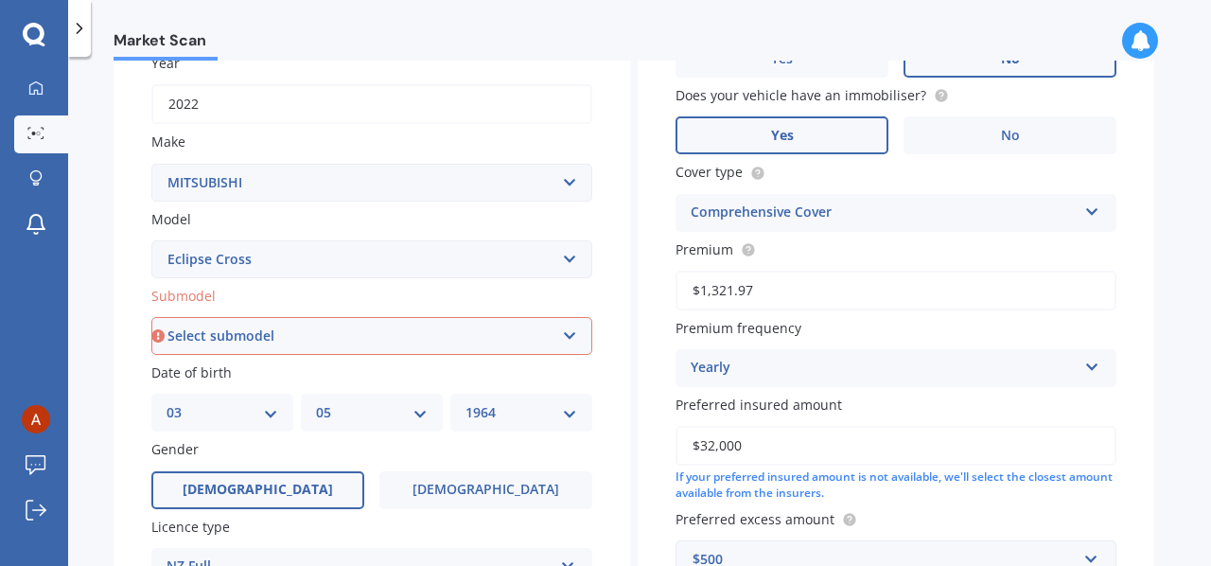
scroll to position [230, 0]
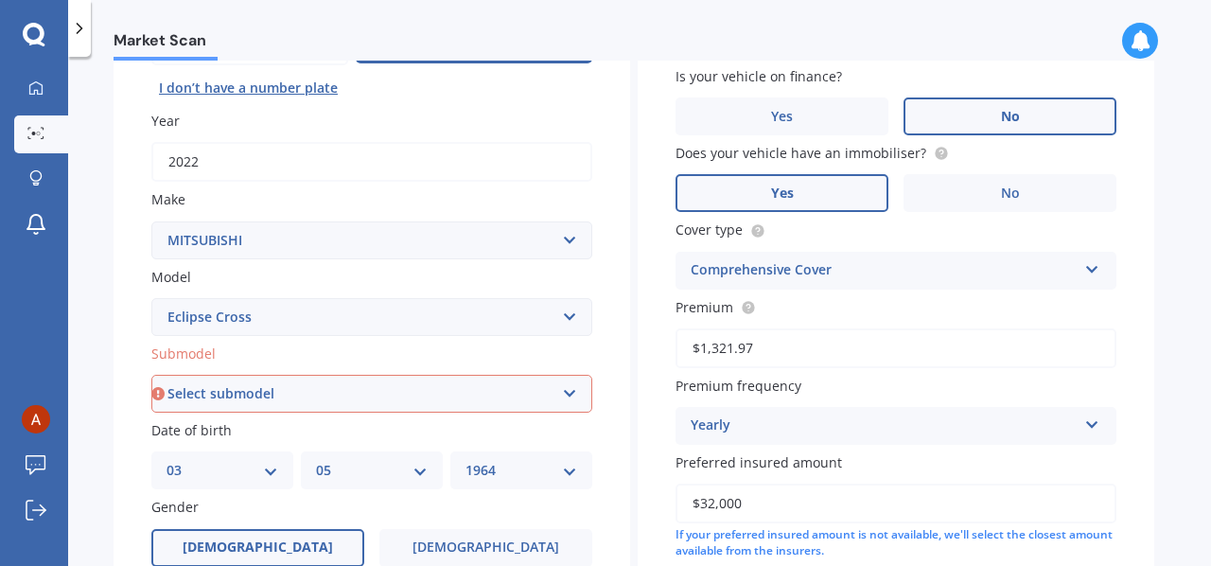
click at [572, 389] on select "Select submodel Black Edition Wagon 5dr CVT 8sp 1.5T PHEV VRX 4WD Hybrid PHEV X…" at bounding box center [371, 394] width 441 height 38
select select "VRX2WD"
click at [151, 375] on select "Select submodel Black Edition Wagon 5dr CVT 8sp 1.5T PHEV VRX 4WD Hybrid PHEV X…" at bounding box center [371, 394] width 441 height 38
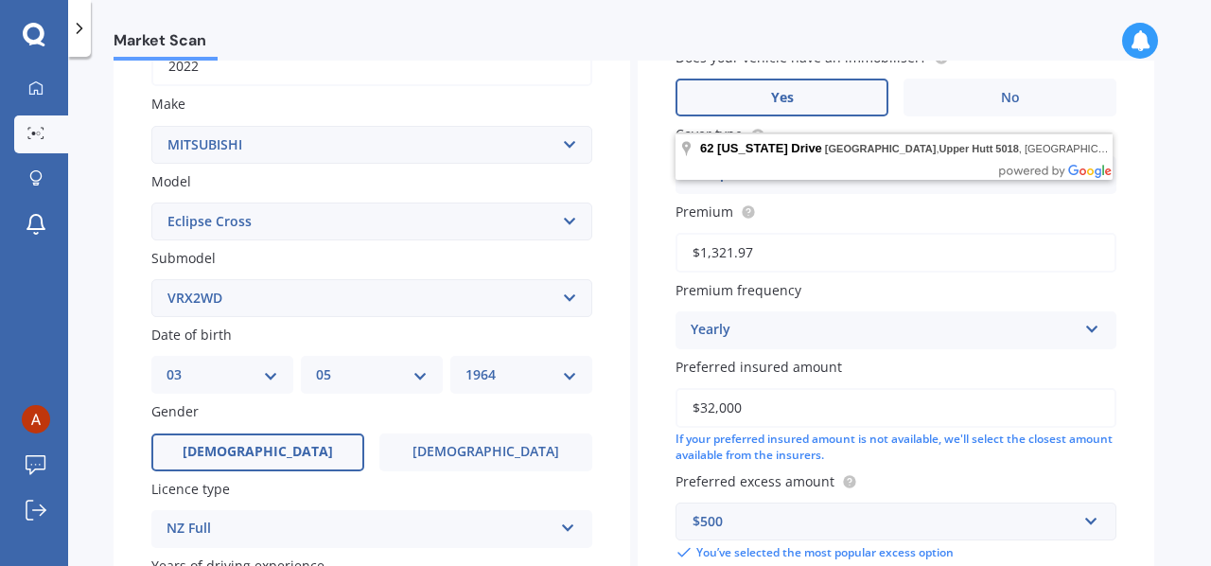
scroll to position [0, 0]
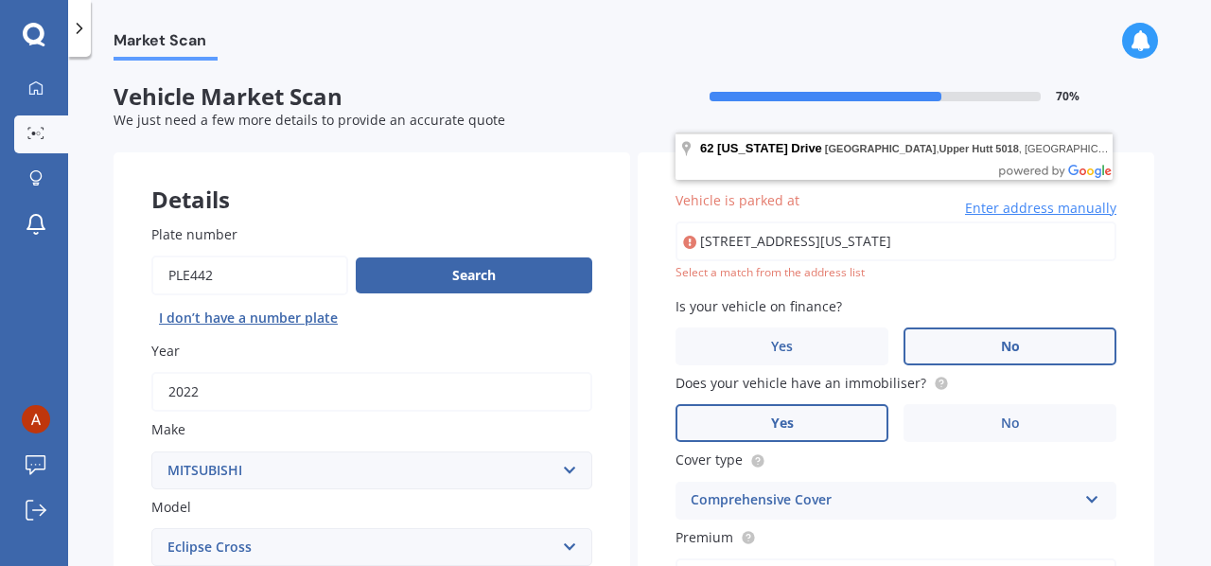
click at [1016, 236] on input "[STREET_ADDRESS][US_STATE]" at bounding box center [895, 241] width 441 height 40
click at [1019, 241] on input "[STREET_ADDRESS][US_STATE]" at bounding box center [895, 241] width 441 height 40
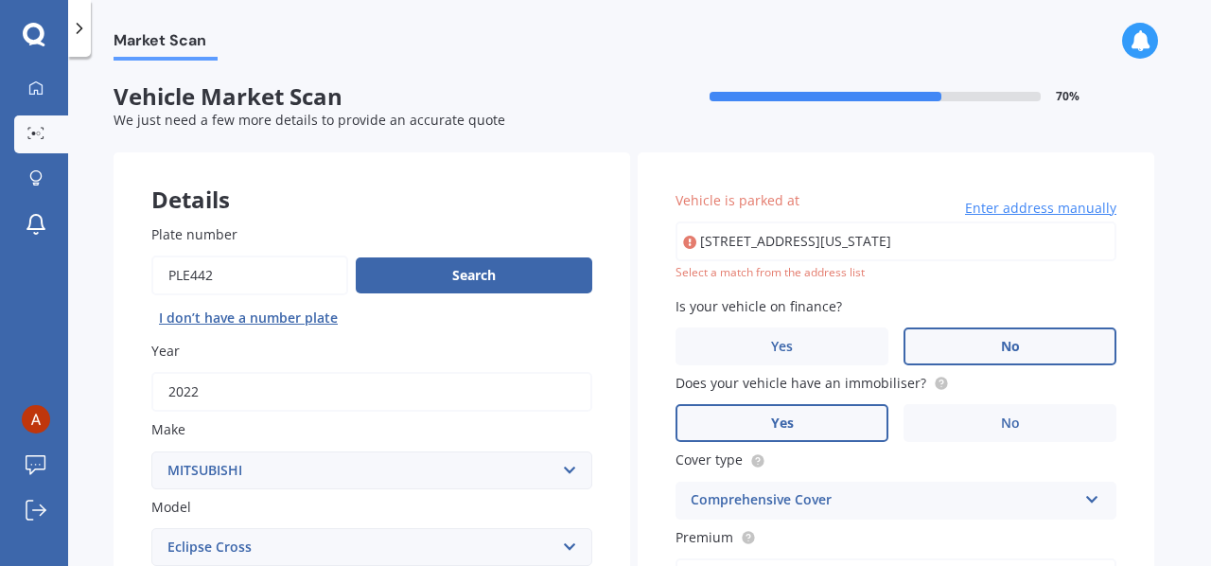
type input "[STREET_ADDRESS][US_STATE]"
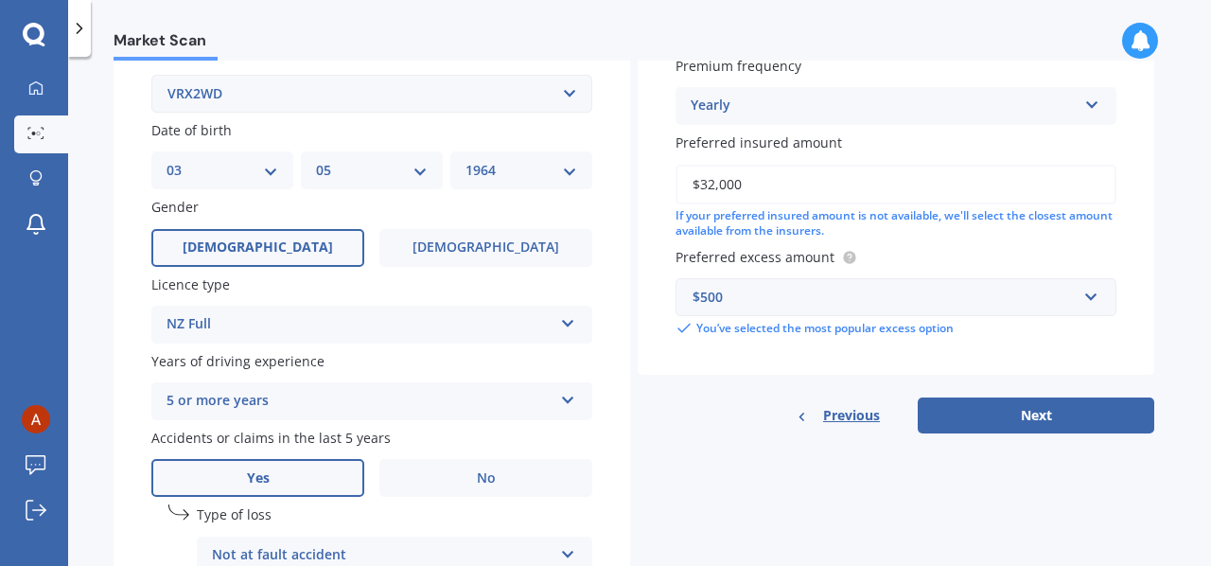
scroll to position [567, 0]
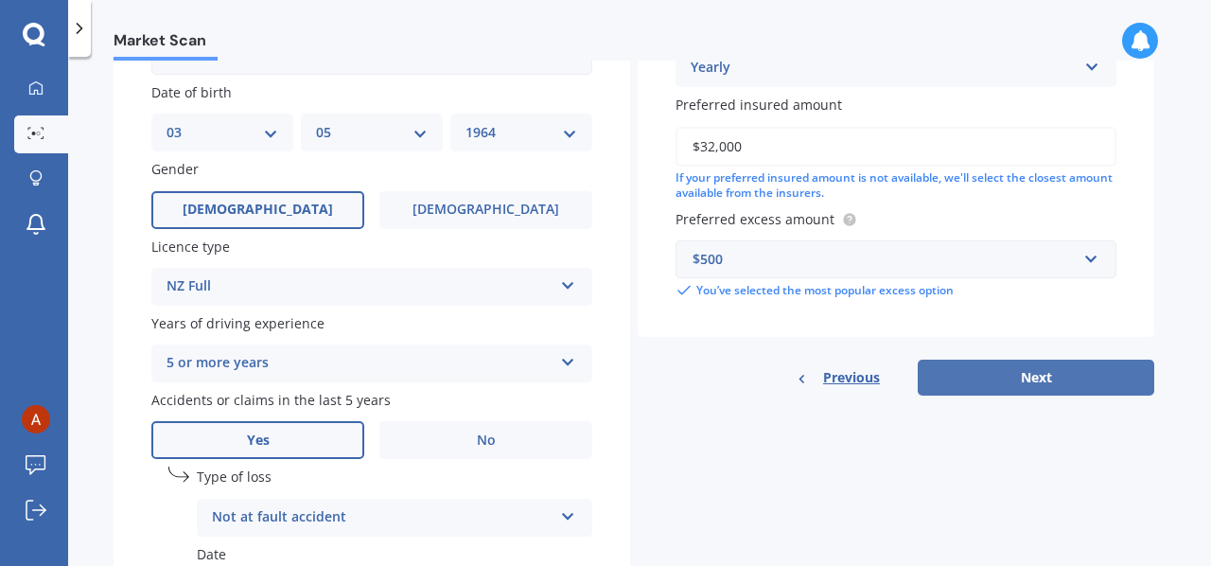
click at [1010, 383] on button "Next" at bounding box center [1035, 377] width 236 height 36
select select "03"
select select "05"
select select "1964"
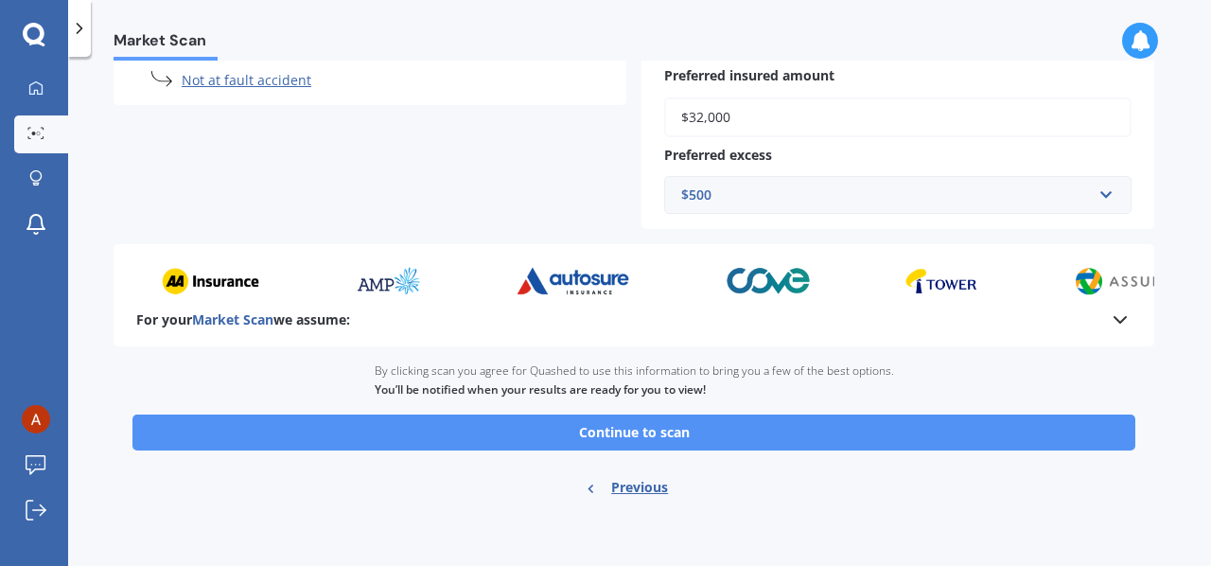
click at [627, 436] on button "Continue to scan" at bounding box center [633, 432] width 1003 height 36
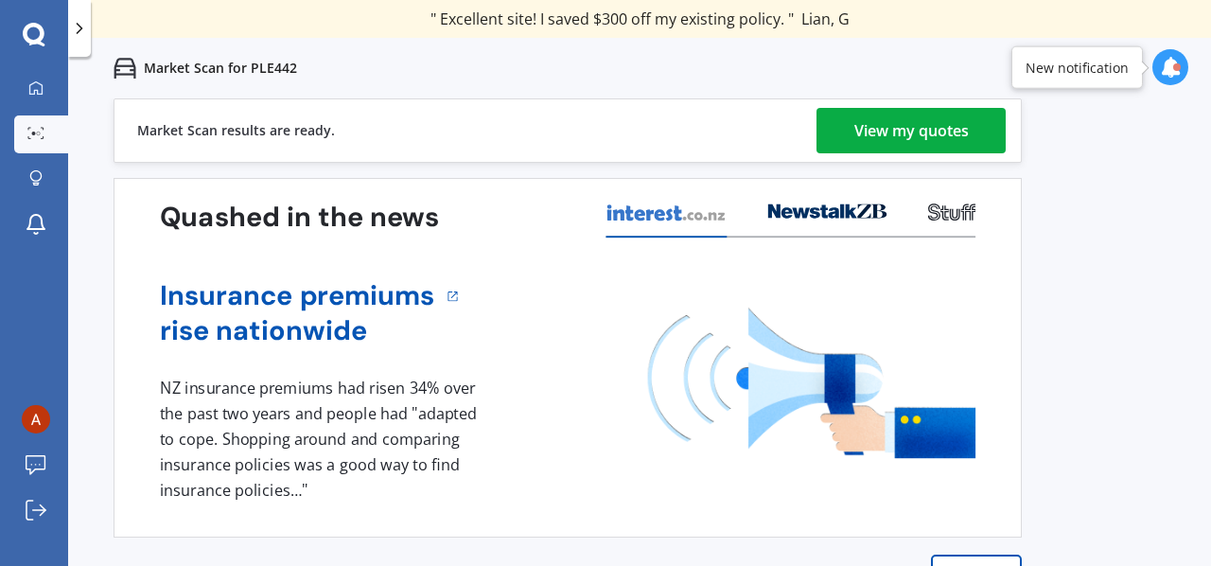
click at [940, 129] on div "View my quotes" at bounding box center [911, 130] width 114 height 45
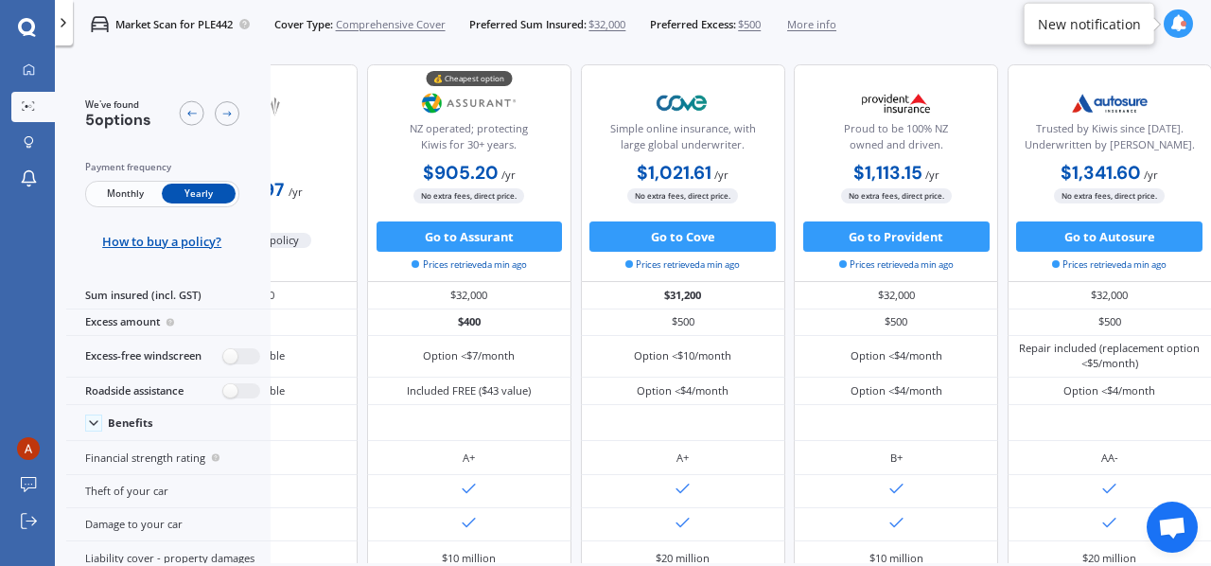
scroll to position [0, 156]
click at [227, 117] on icon at bounding box center [227, 114] width 12 height 12
click at [66, 27] on icon at bounding box center [63, 22] width 15 height 15
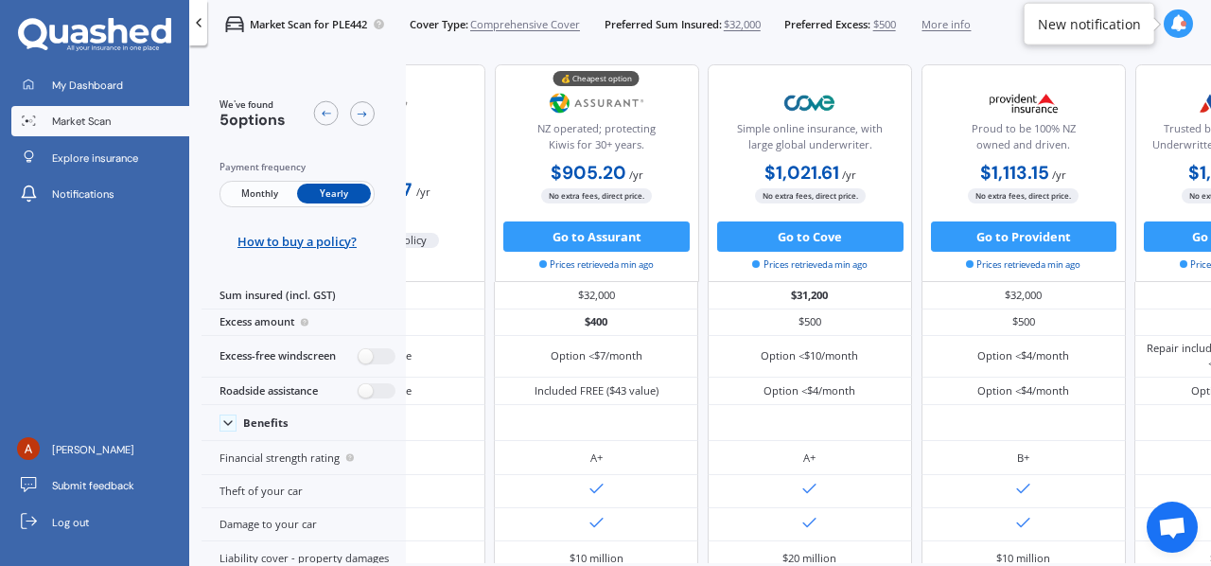
click at [108, 357] on div "My Dashboard Market Scan Explore insurance Notifications [PERSON_NAME] Submit f…" at bounding box center [94, 318] width 189 height 496
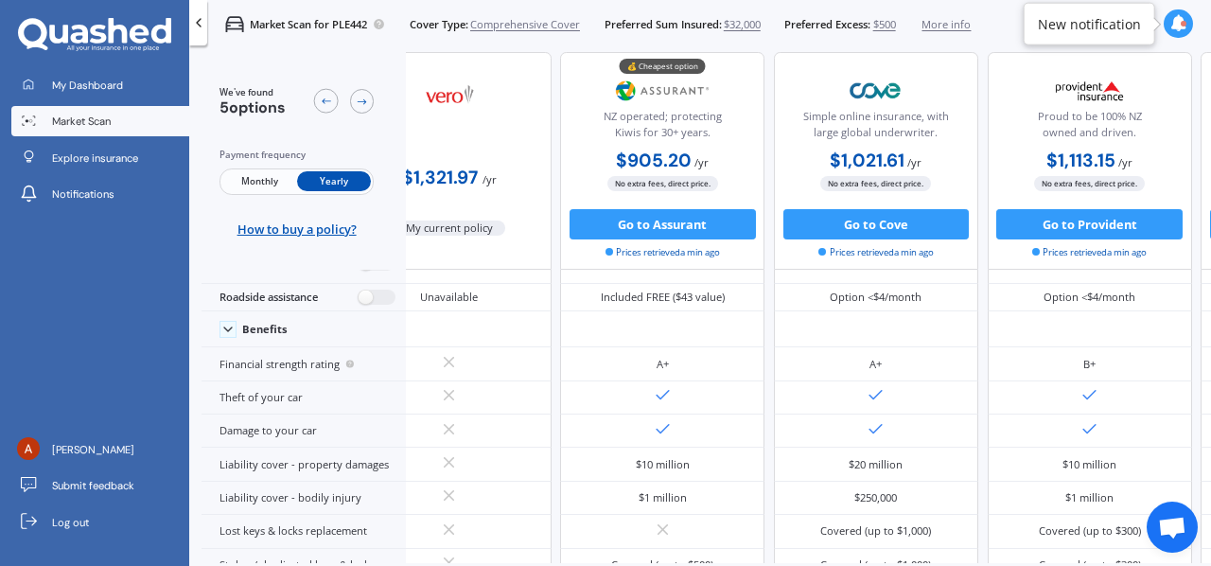
scroll to position [117, 325]
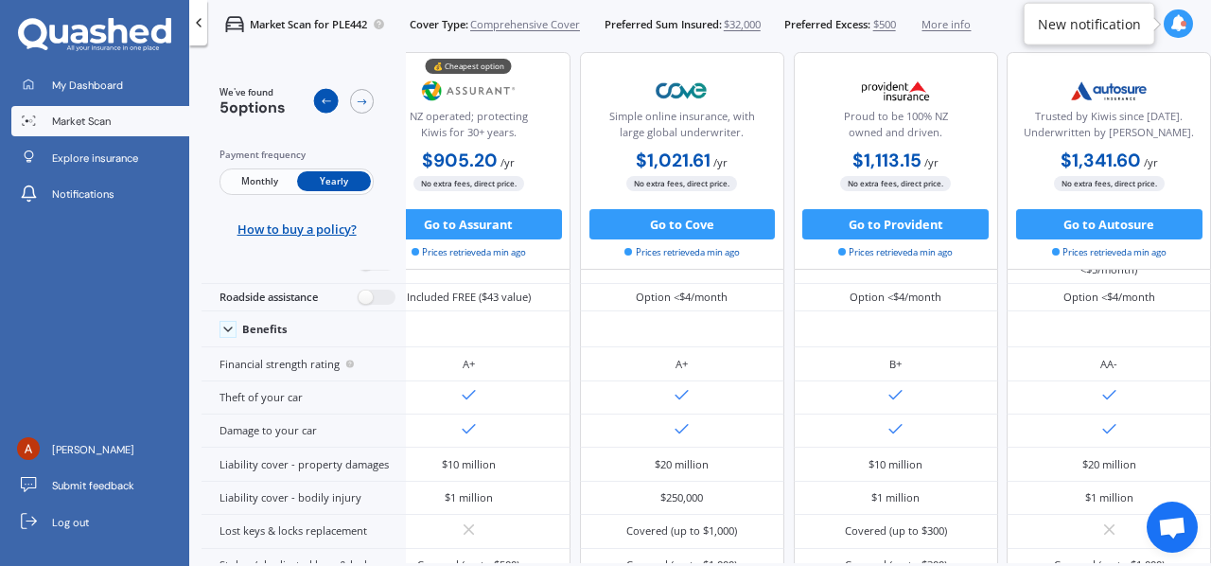
click at [323, 103] on icon at bounding box center [326, 102] width 12 height 12
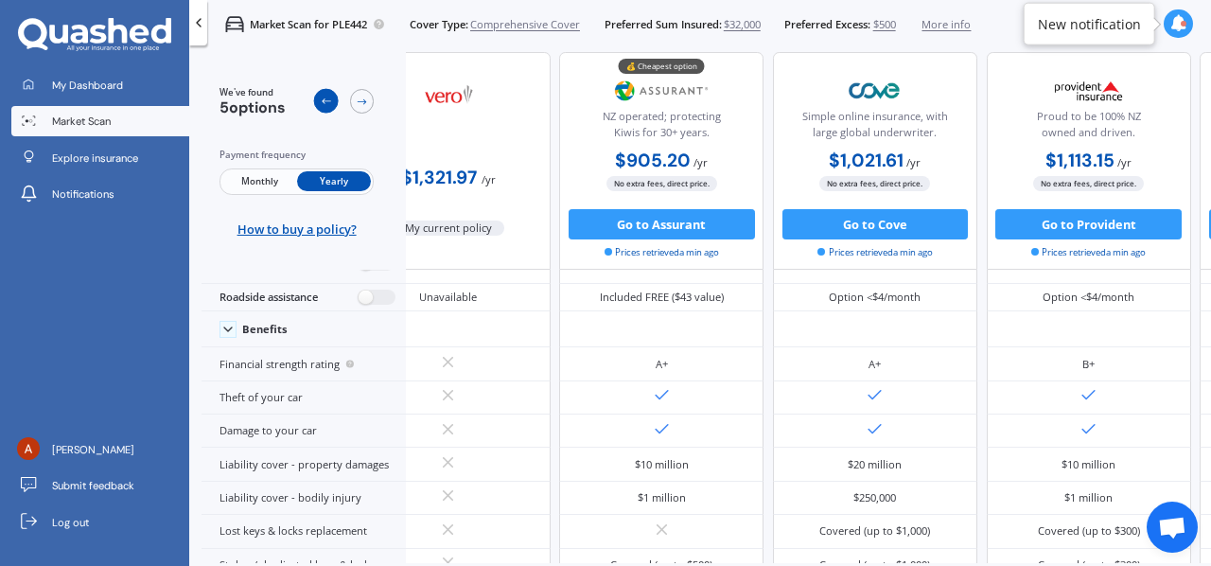
scroll to position [117, 70]
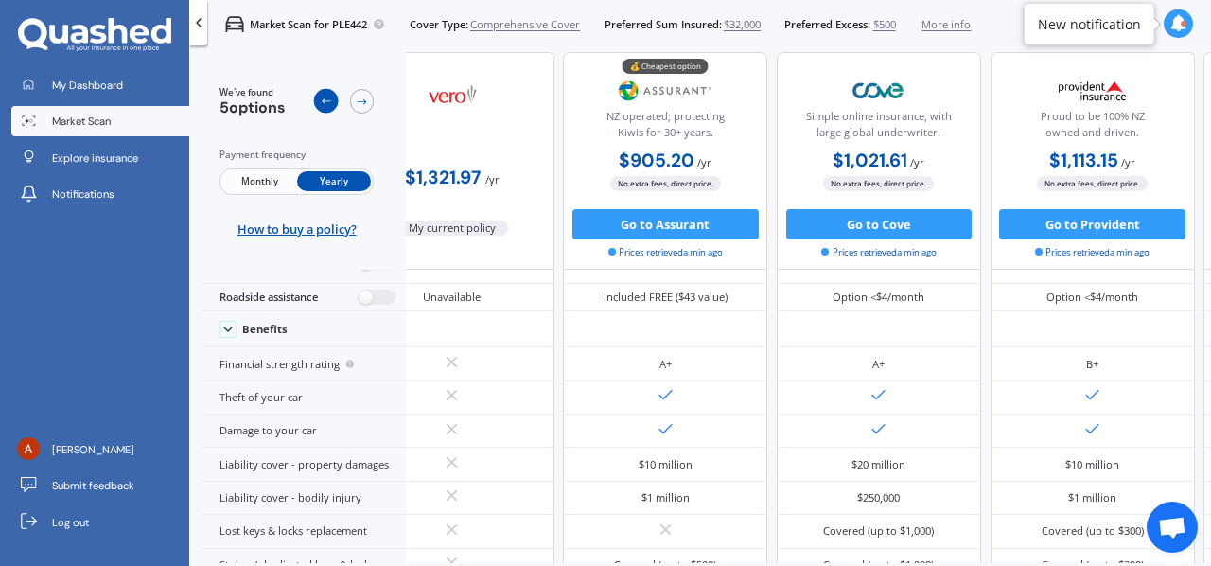
click at [323, 104] on icon at bounding box center [326, 102] width 12 height 12
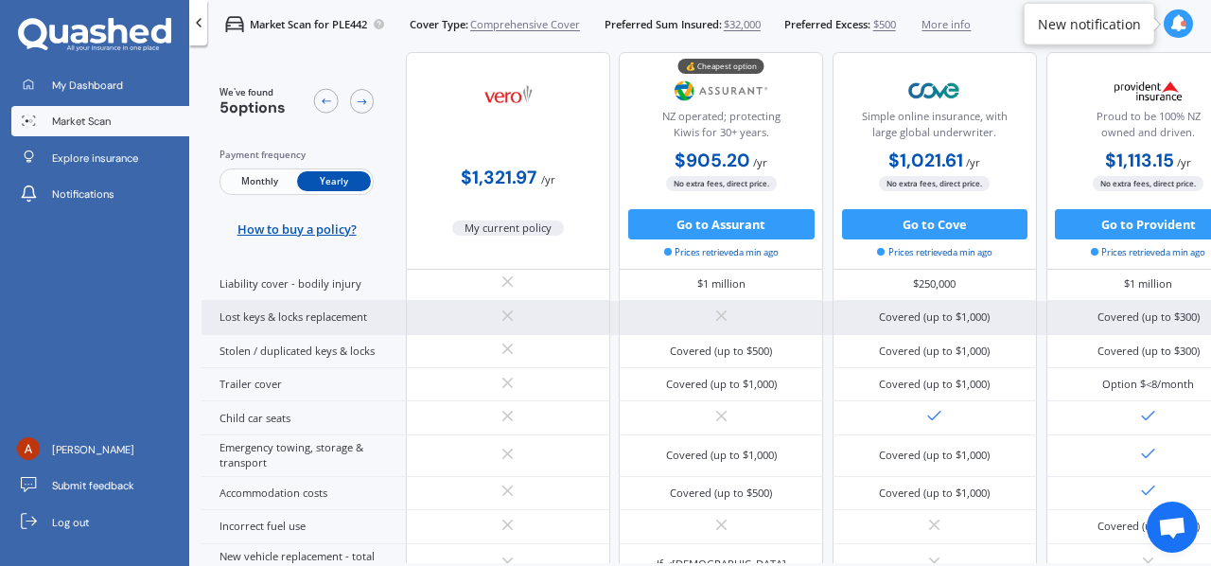
scroll to position [472, 0]
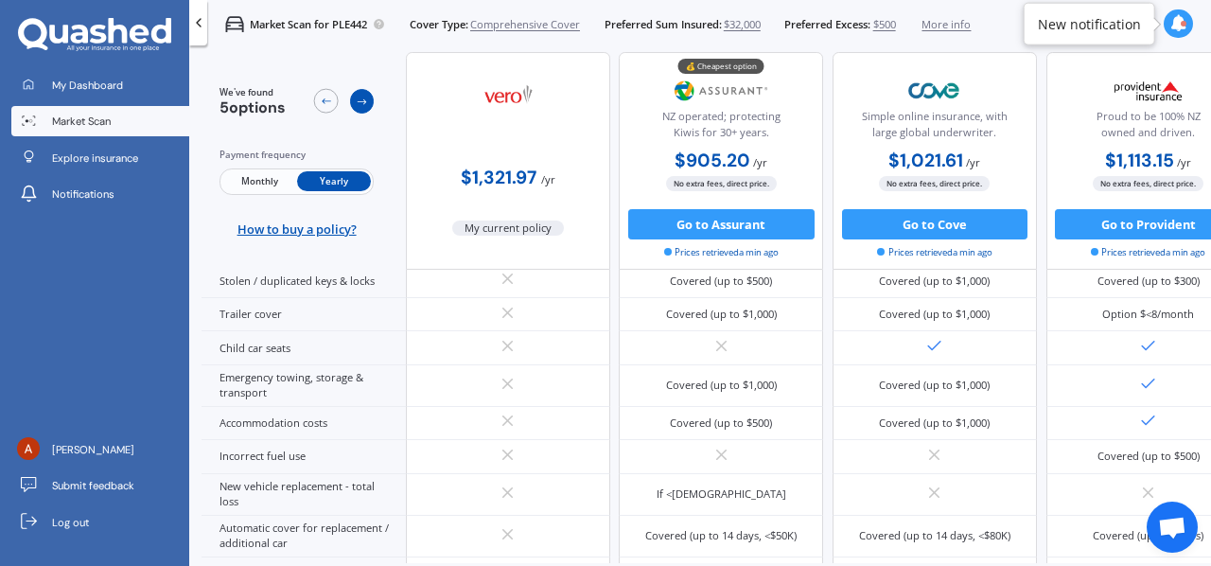
click at [358, 101] on icon at bounding box center [362, 102] width 12 height 12
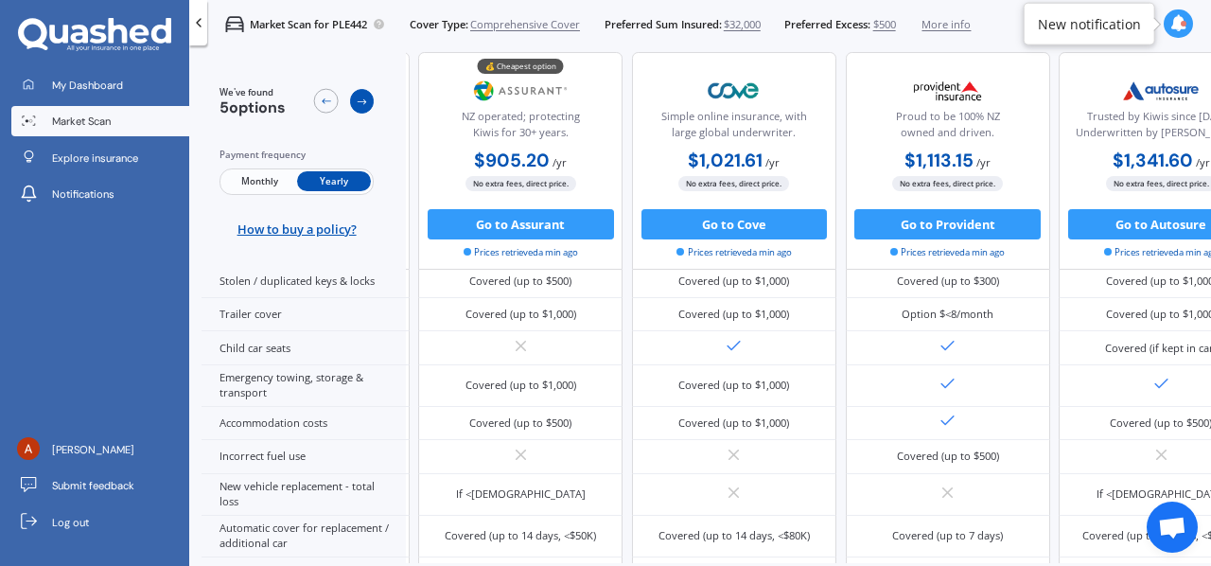
scroll to position [472, 255]
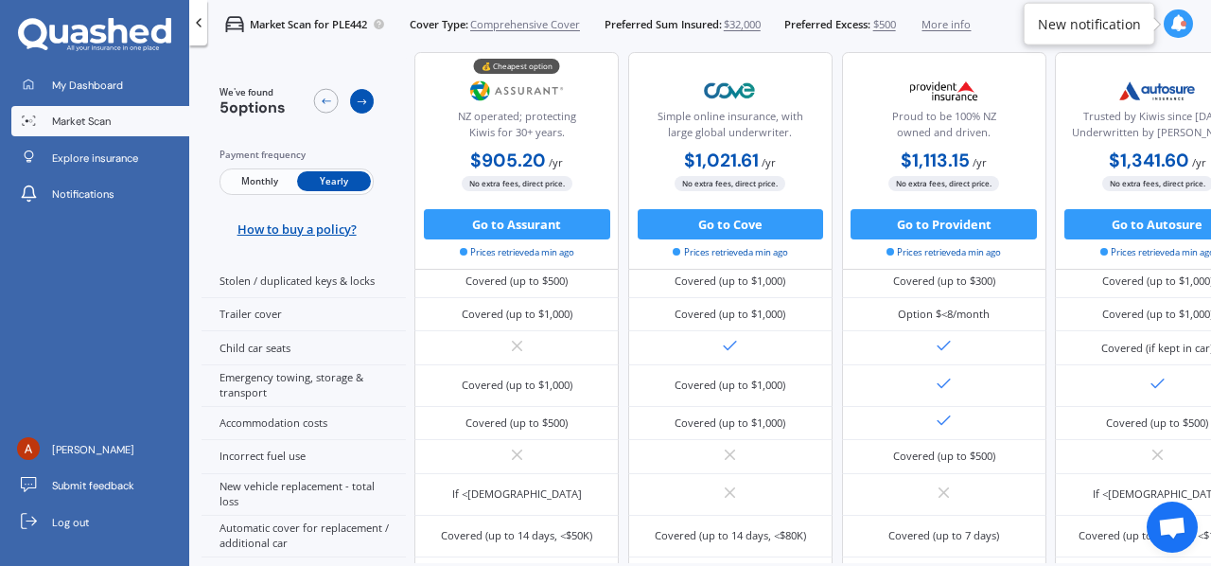
click at [358, 101] on icon at bounding box center [362, 102] width 12 height 12
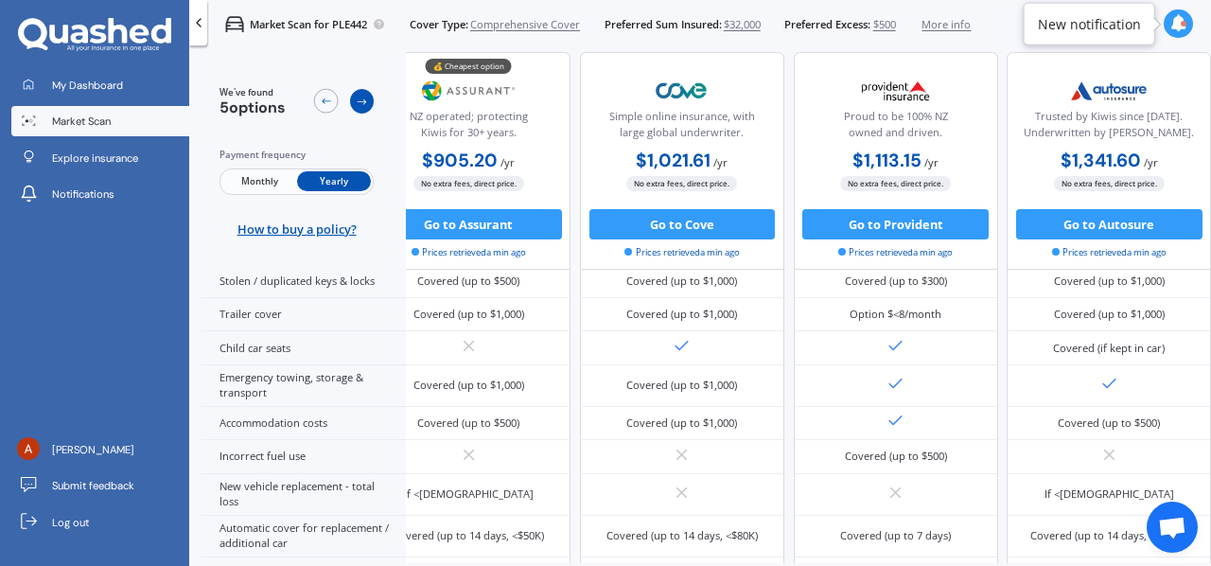
click at [358, 101] on icon at bounding box center [362, 102] width 9 height 6
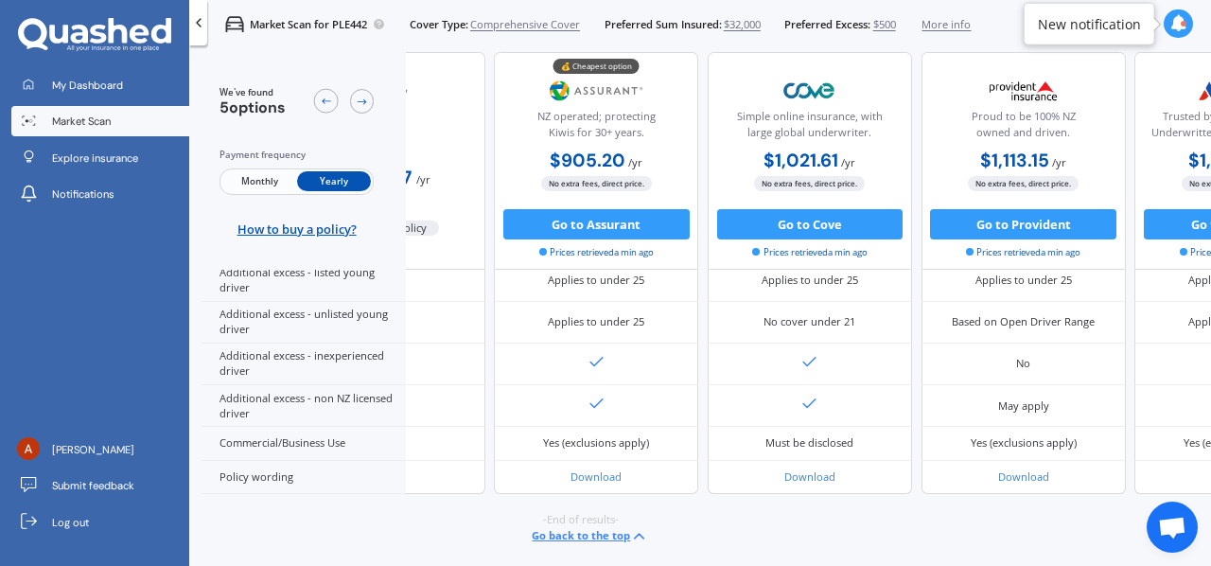
scroll to position [1074, 325]
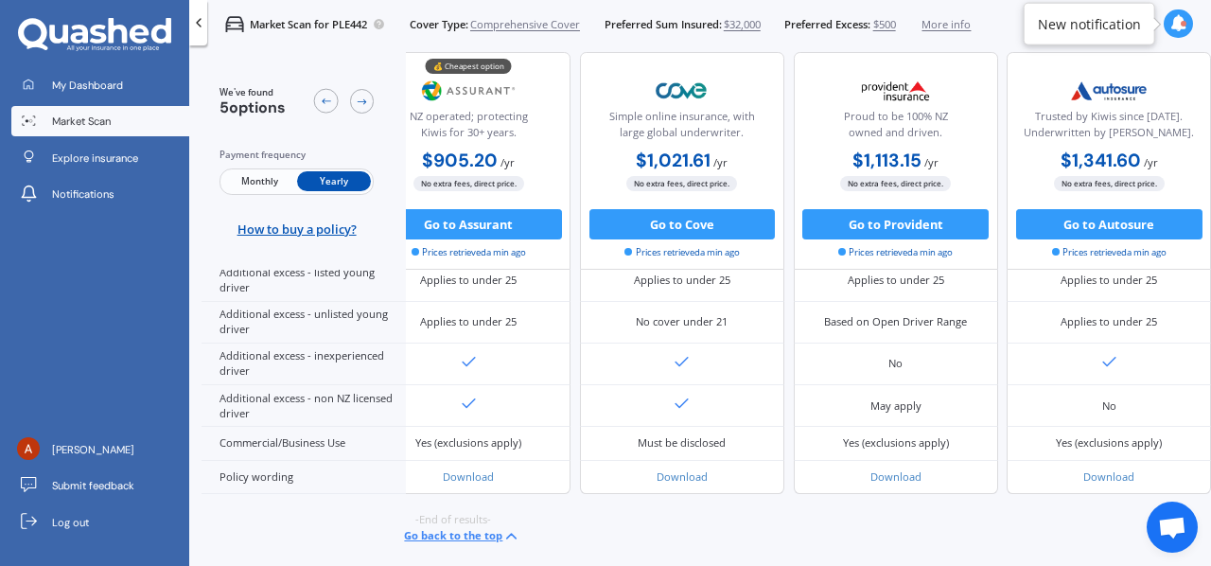
click at [959, 24] on span "More info" at bounding box center [945, 24] width 49 height 15
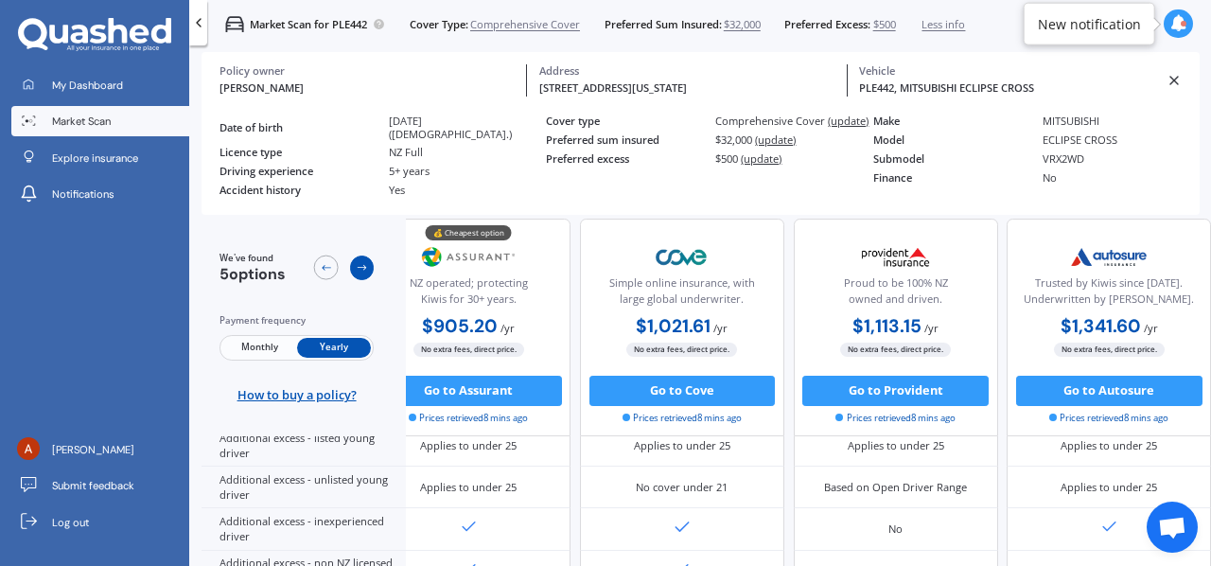
click at [364, 265] on icon at bounding box center [362, 268] width 9 height 6
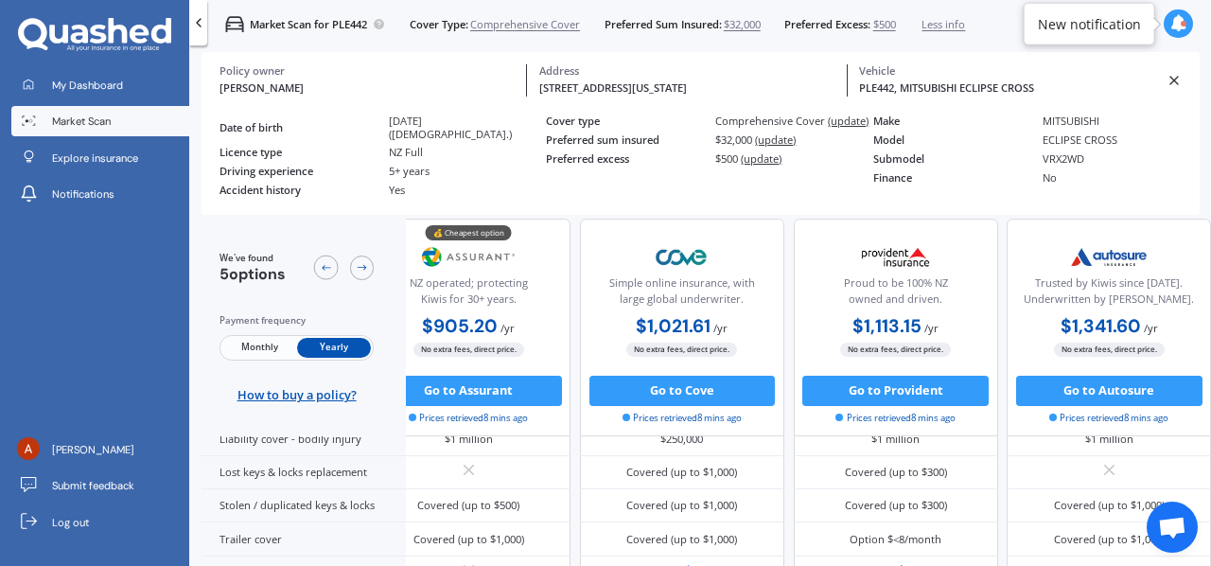
scroll to position [374, 325]
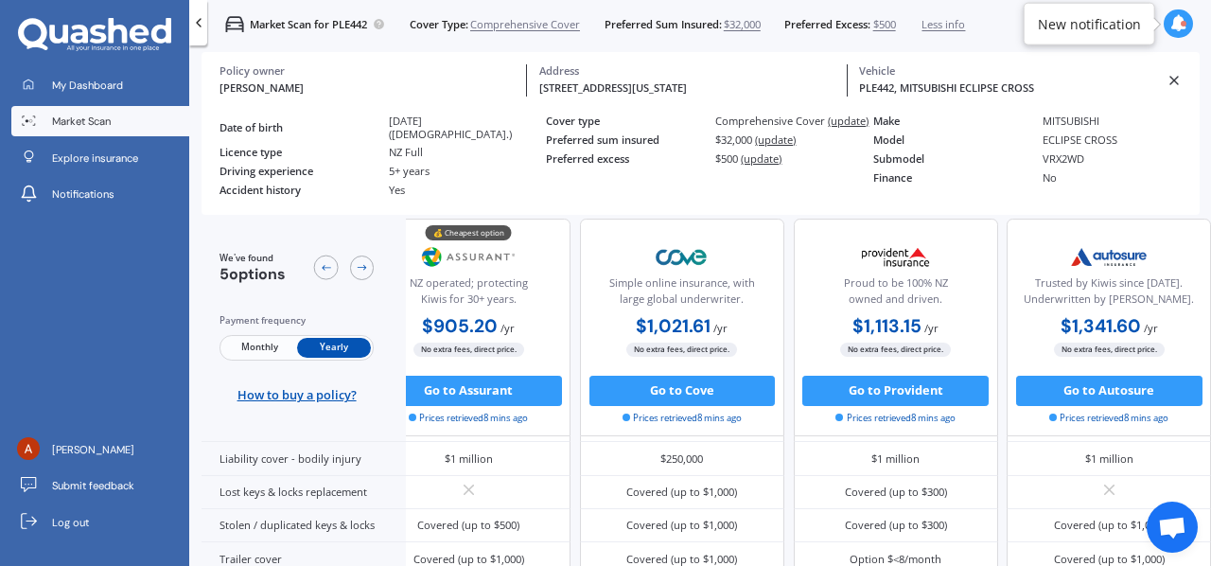
click at [1173, 79] on icon at bounding box center [1173, 80] width 15 height 15
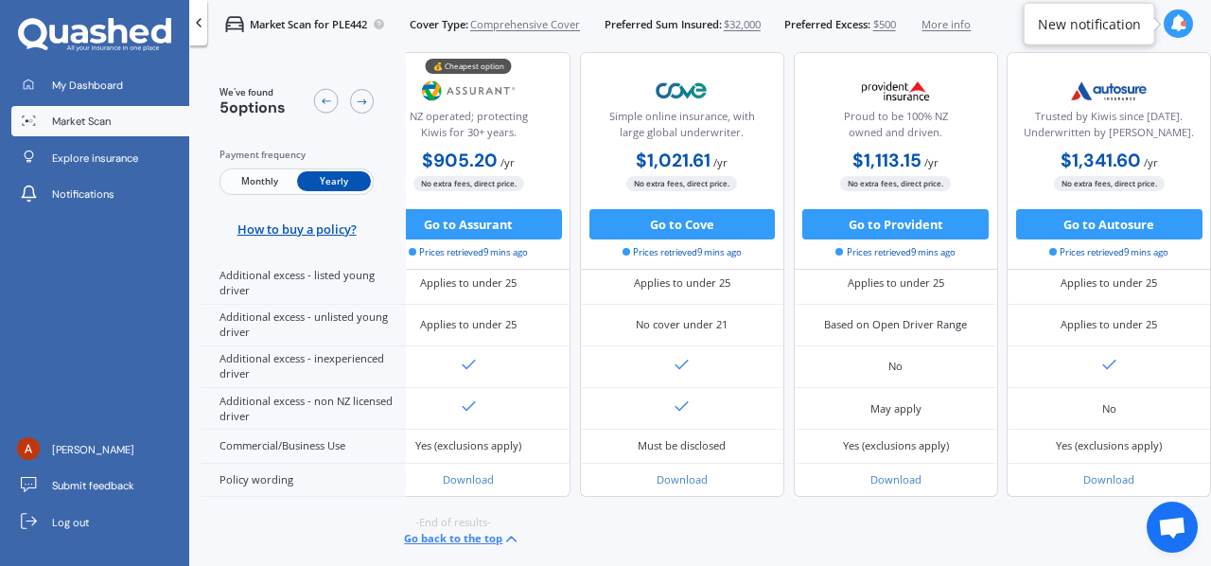
scroll to position [1074, 325]
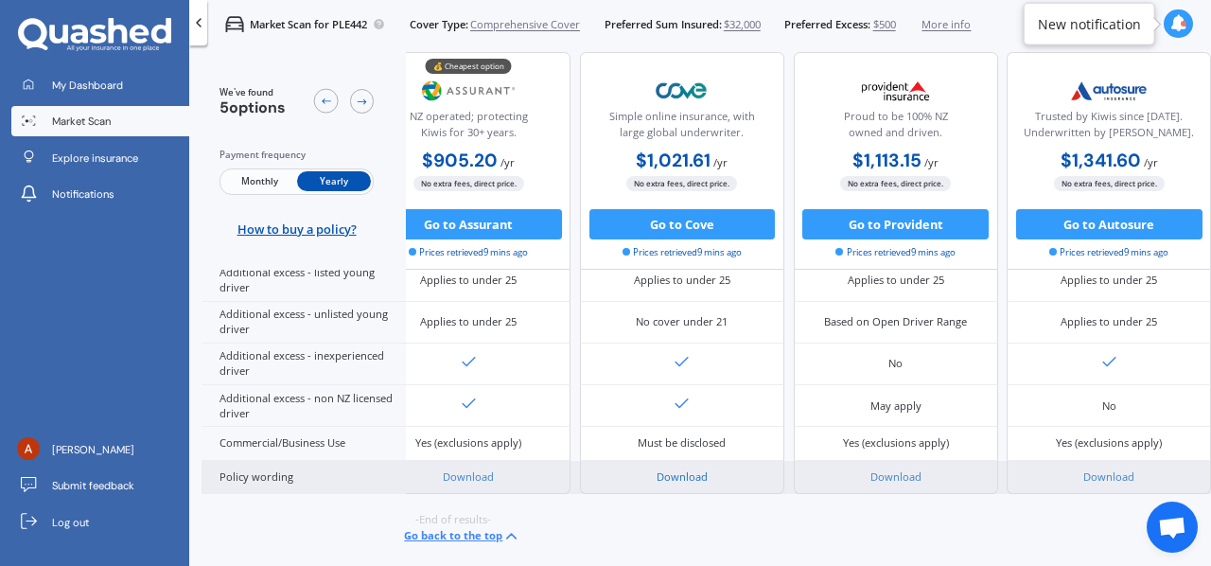
click at [677, 469] on link "Download" at bounding box center [681, 476] width 51 height 14
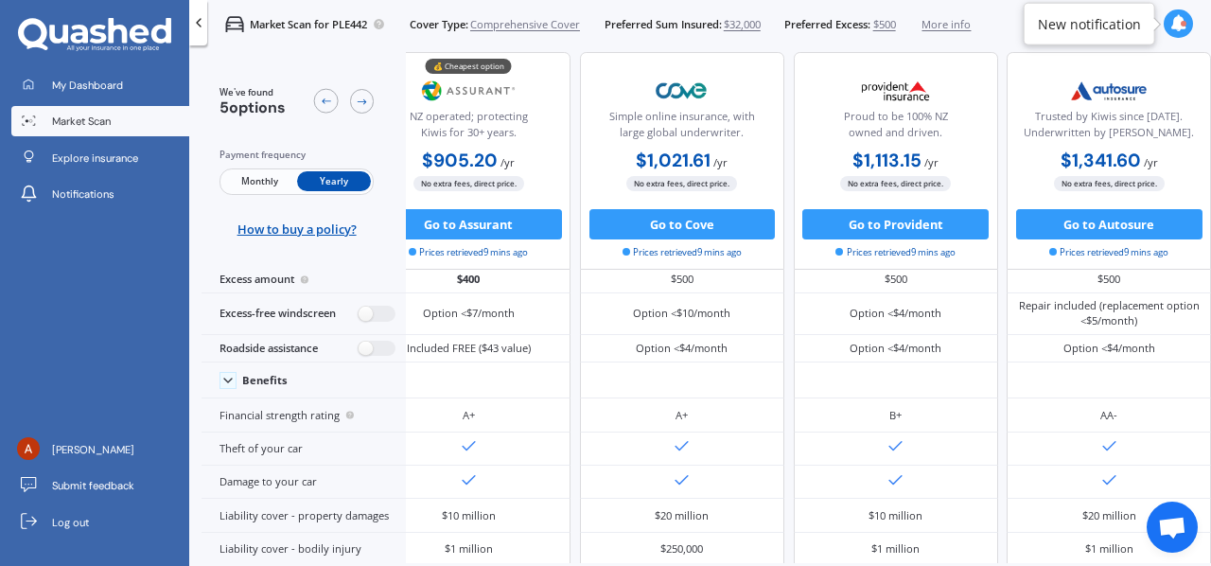
scroll to position [0, 325]
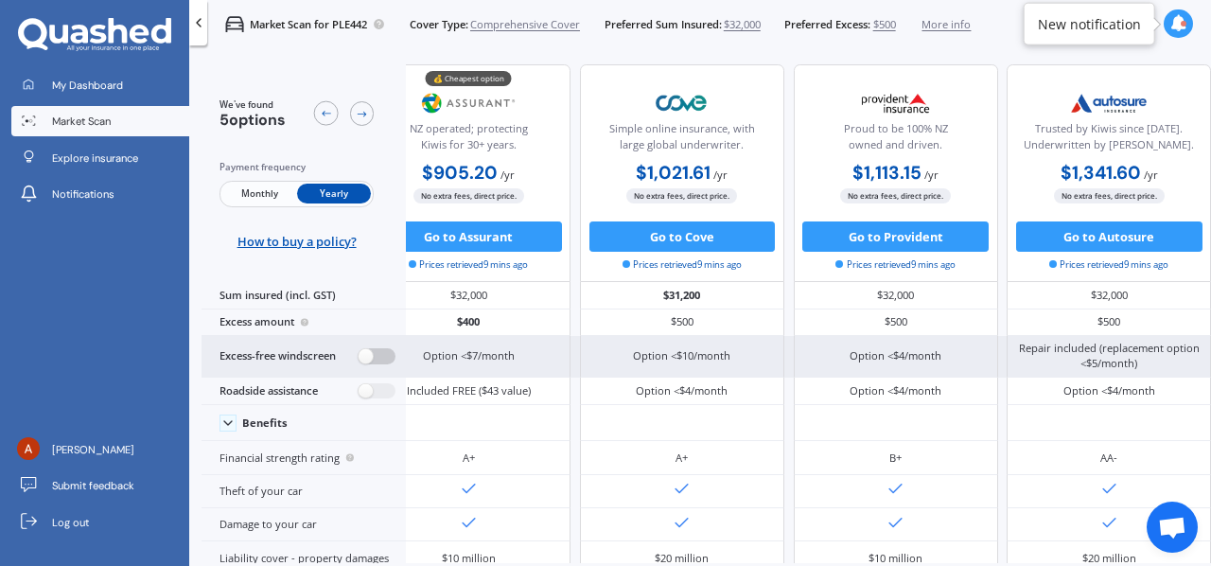
click at [383, 358] on label at bounding box center [376, 356] width 37 height 16
radio input "true"
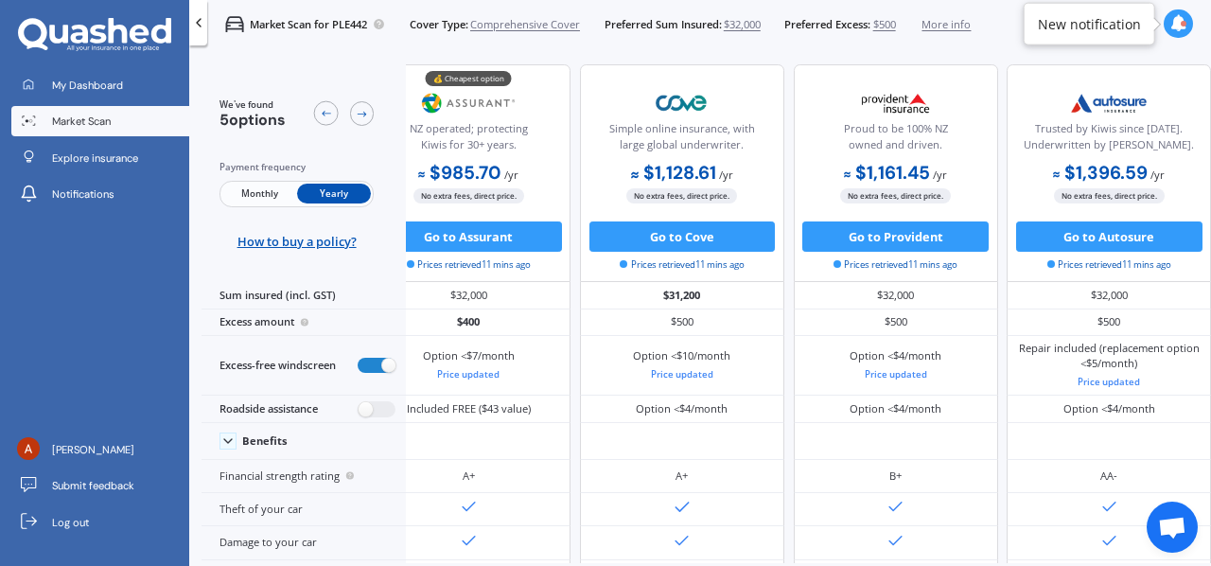
click at [992, 43] on div "Market Scan for PLE442 Cover Type: Comprehensive Cover Preferred Sum Insured: $…" at bounding box center [699, 24] width 1021 height 48
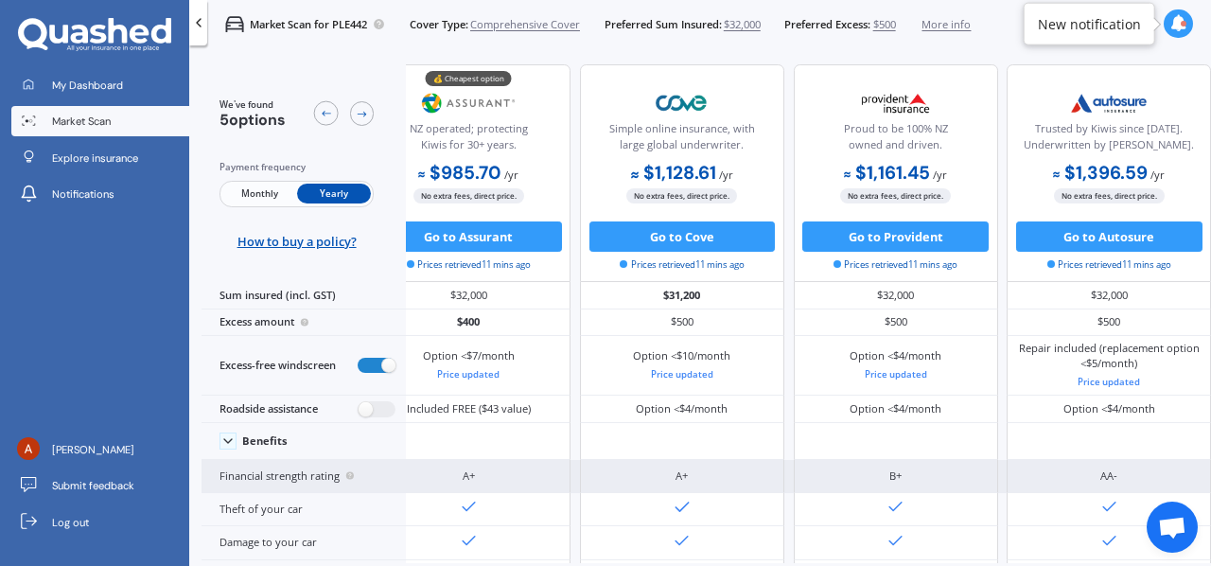
click at [802, 476] on div "B+" at bounding box center [896, 476] width 204 height 33
